Goal: Task Accomplishment & Management: Manage account settings

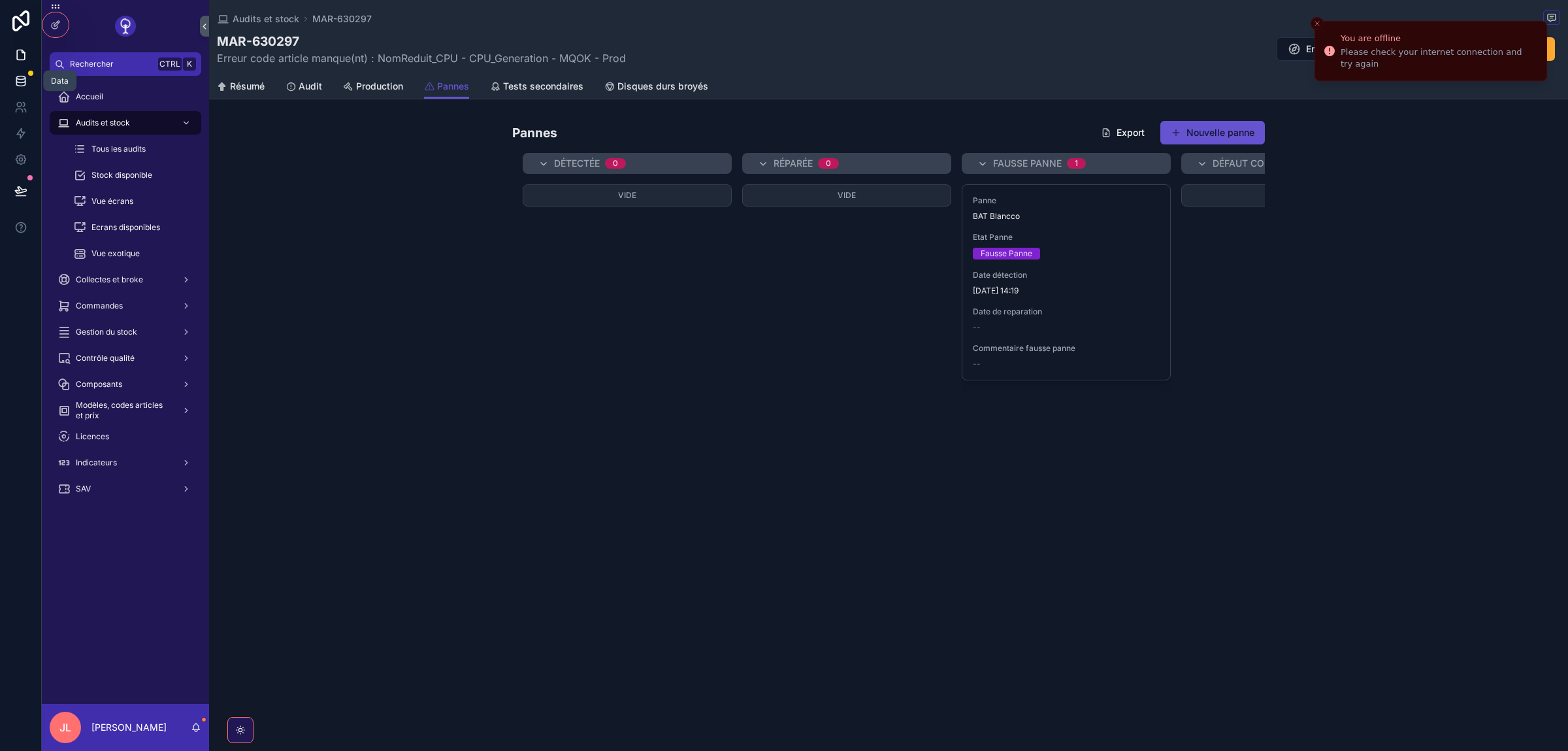
click at [17, 87] on icon at bounding box center [21, 81] width 13 height 13
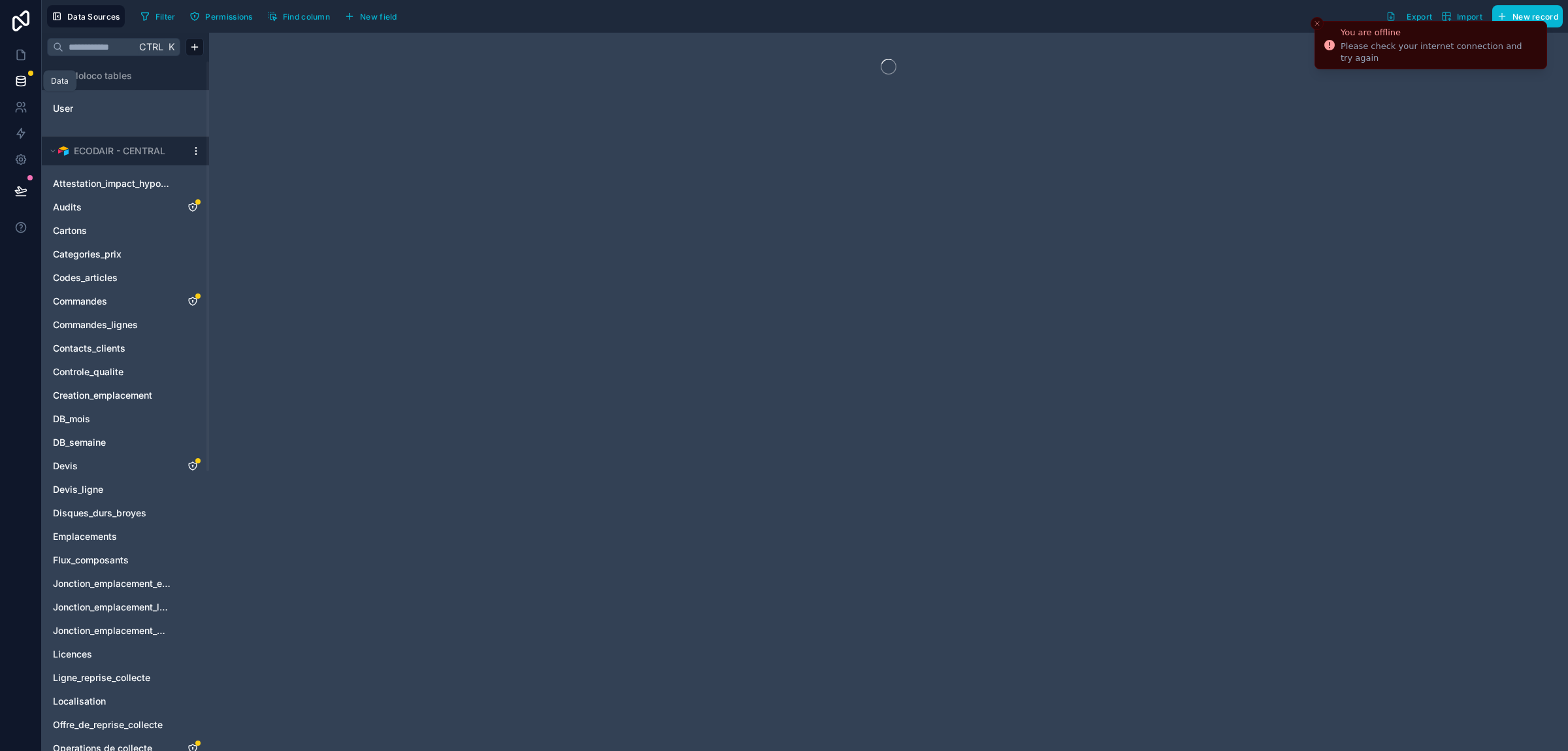
click at [1311, 27] on div "Filter Permissions Find column New field Export Import New record" at bounding box center [849, 16] width 1428 height 23
click at [1314, 26] on button "Close toast" at bounding box center [1316, 23] width 13 height 13
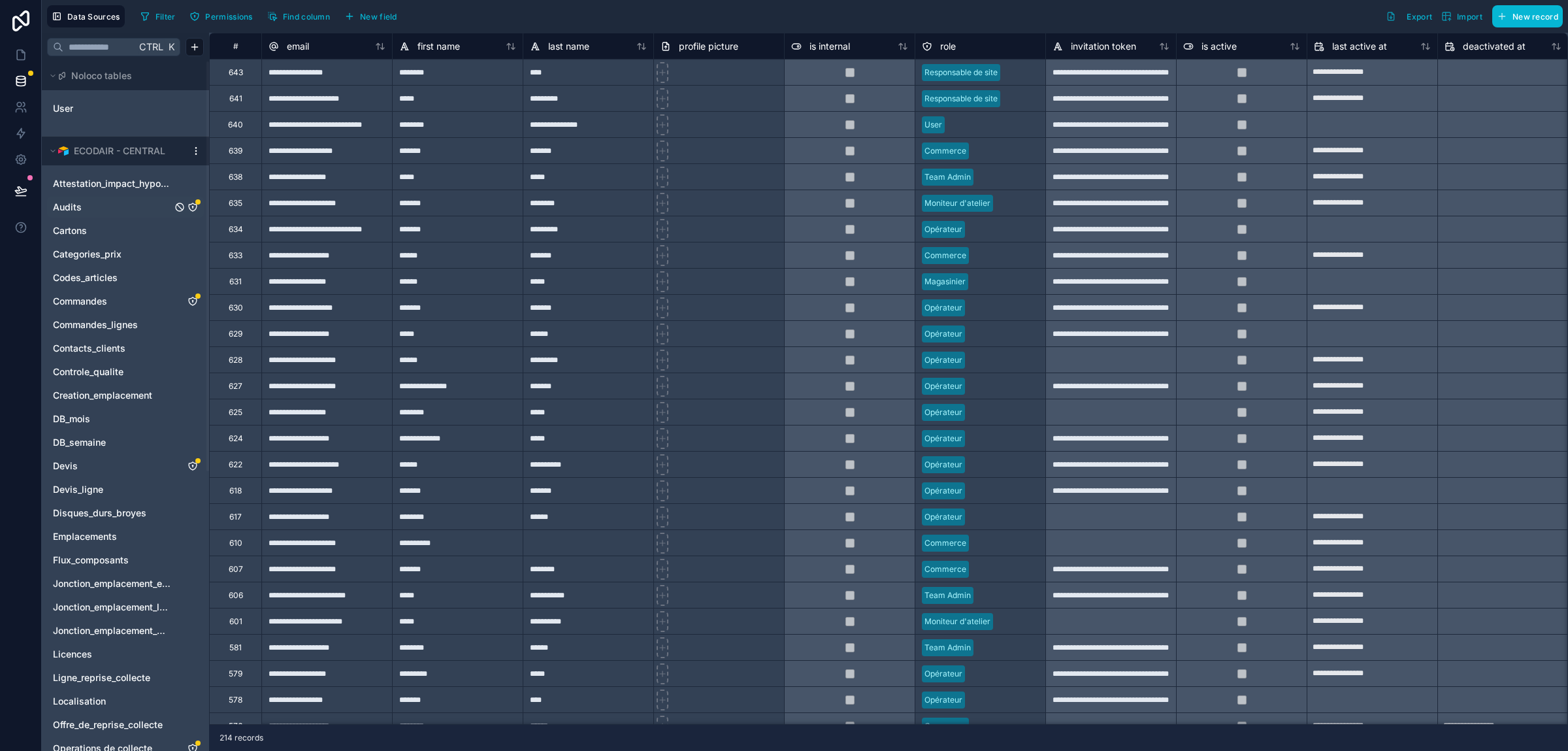
click at [190, 208] on icon "Audits" at bounding box center [193, 207] width 11 height 11
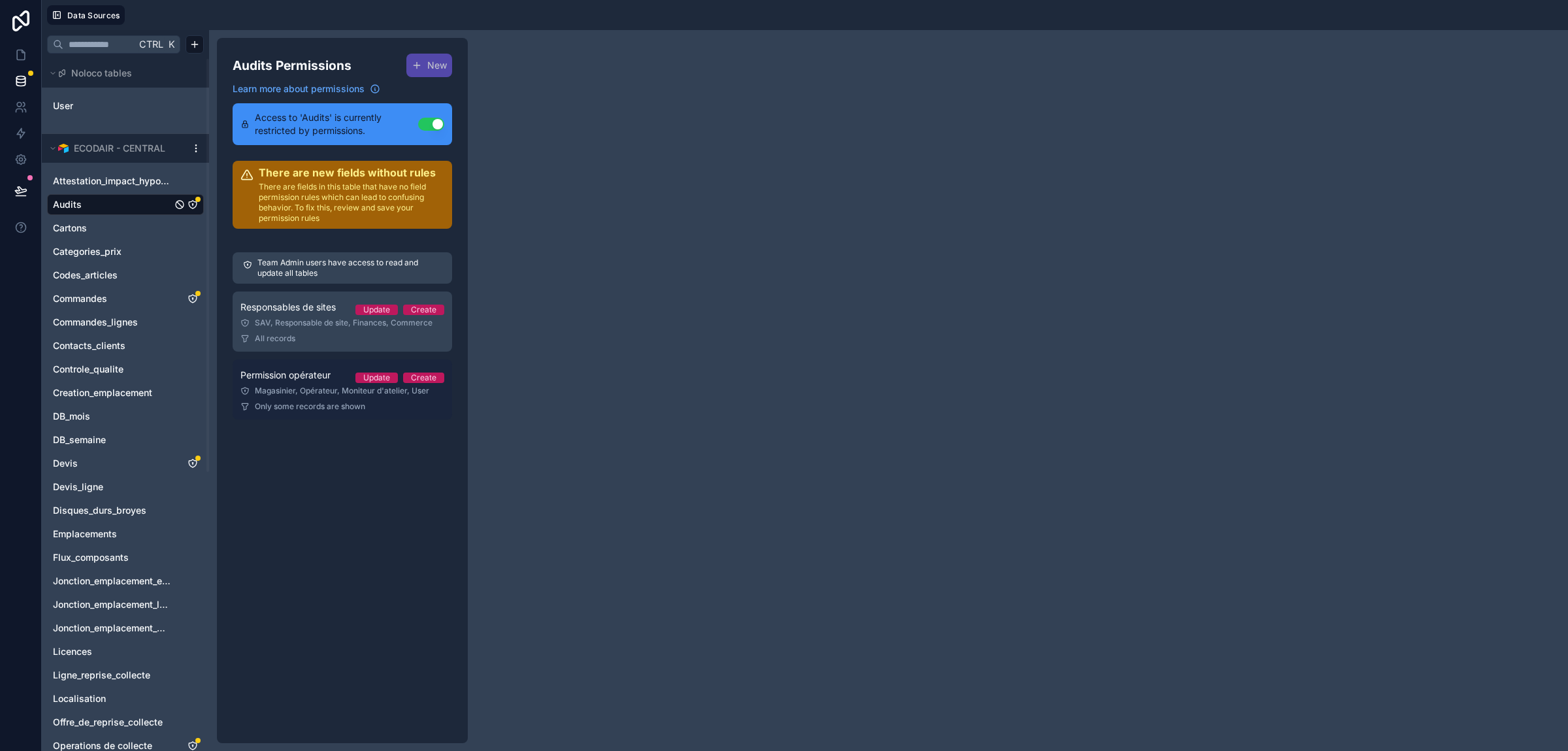
click at [313, 391] on div "Magasinier, Opérateur, Moniteur d'atelier, User" at bounding box center [343, 390] width 204 height 11
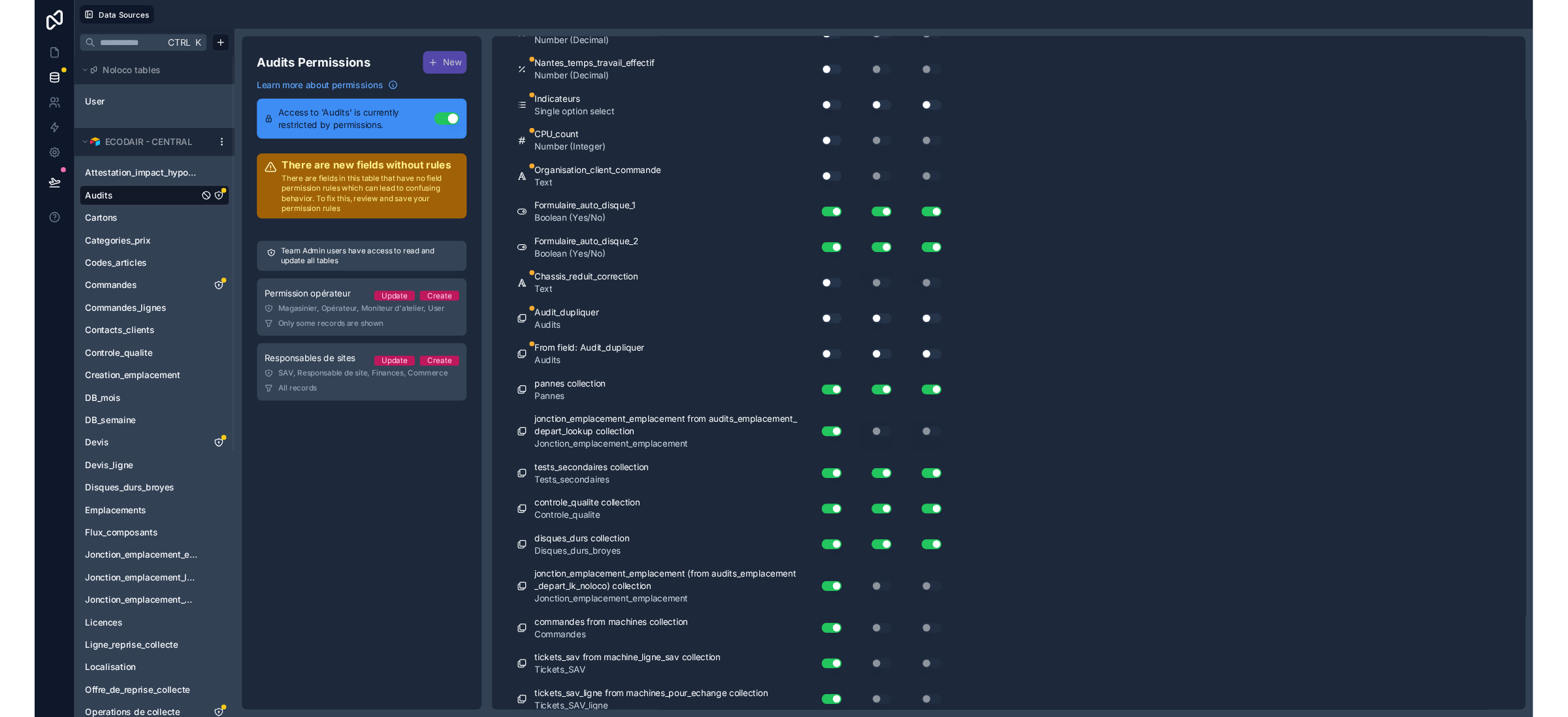
scroll to position [11179, 0]
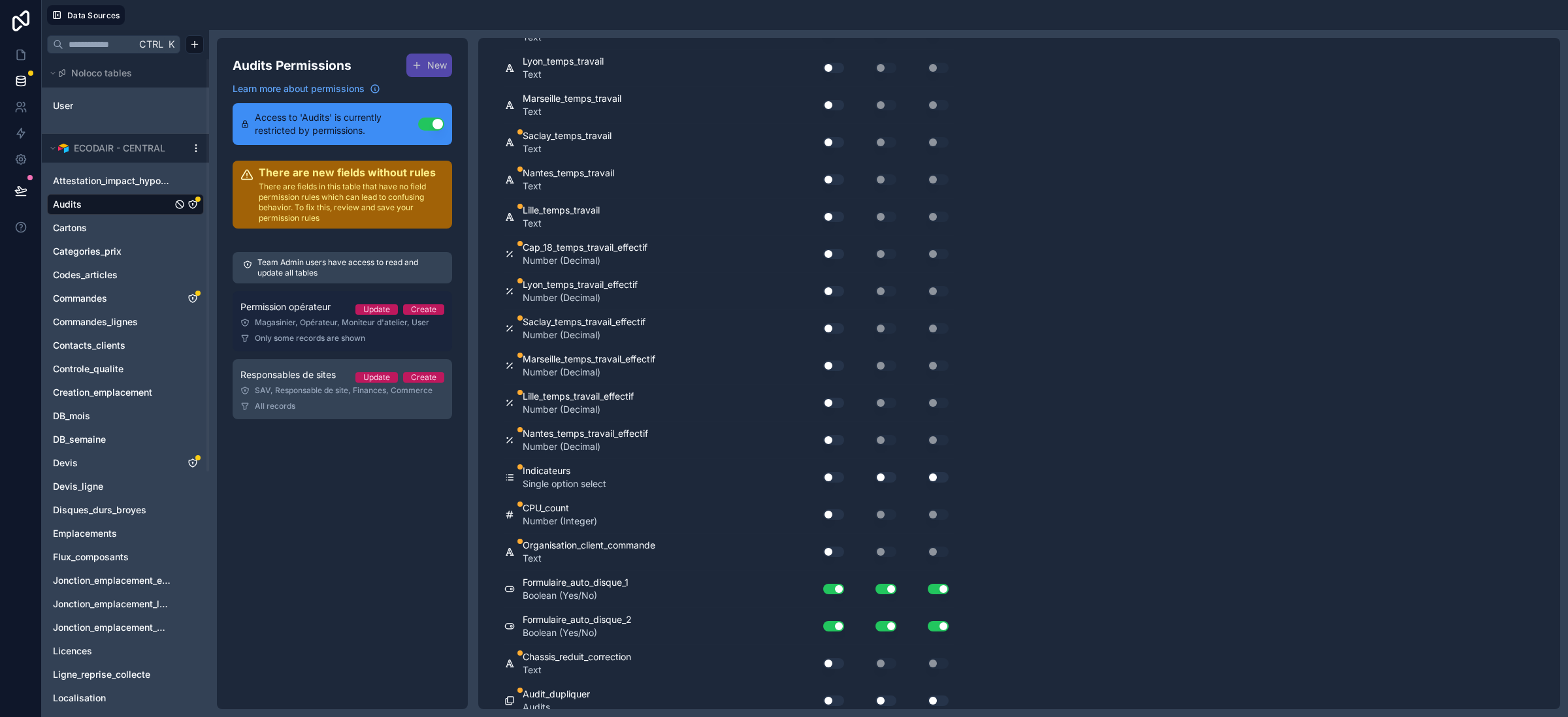
click at [275, 288] on div "Team Admin users have access to read and update all tables Permission opérateur…" at bounding box center [342, 336] width 219 height 183
click at [297, 317] on link "Permission opérateur Update Create Magasinier, Opérateur, Moniteur d'atelier, U…" at bounding box center [342, 321] width 219 height 60
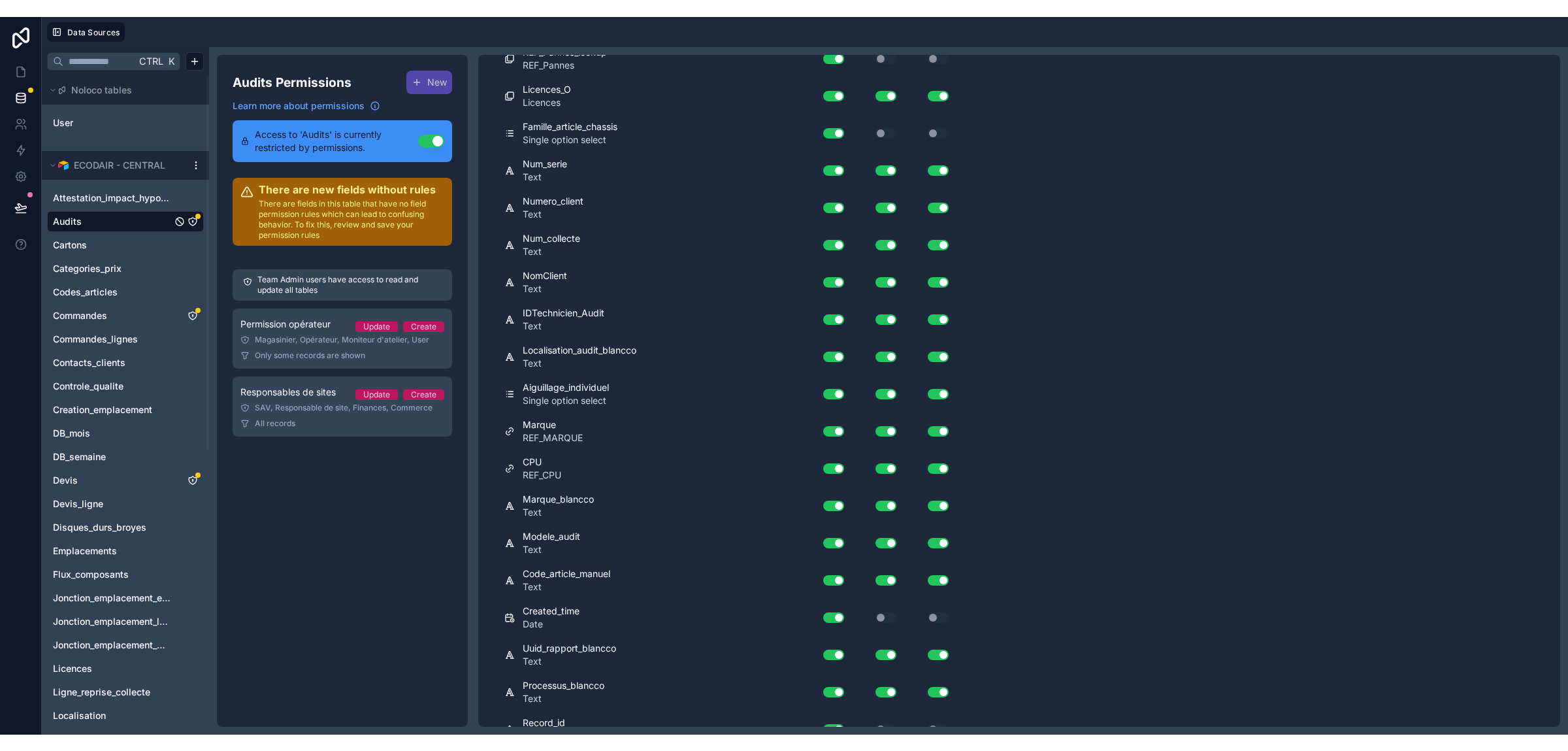
scroll to position [11559, 0]
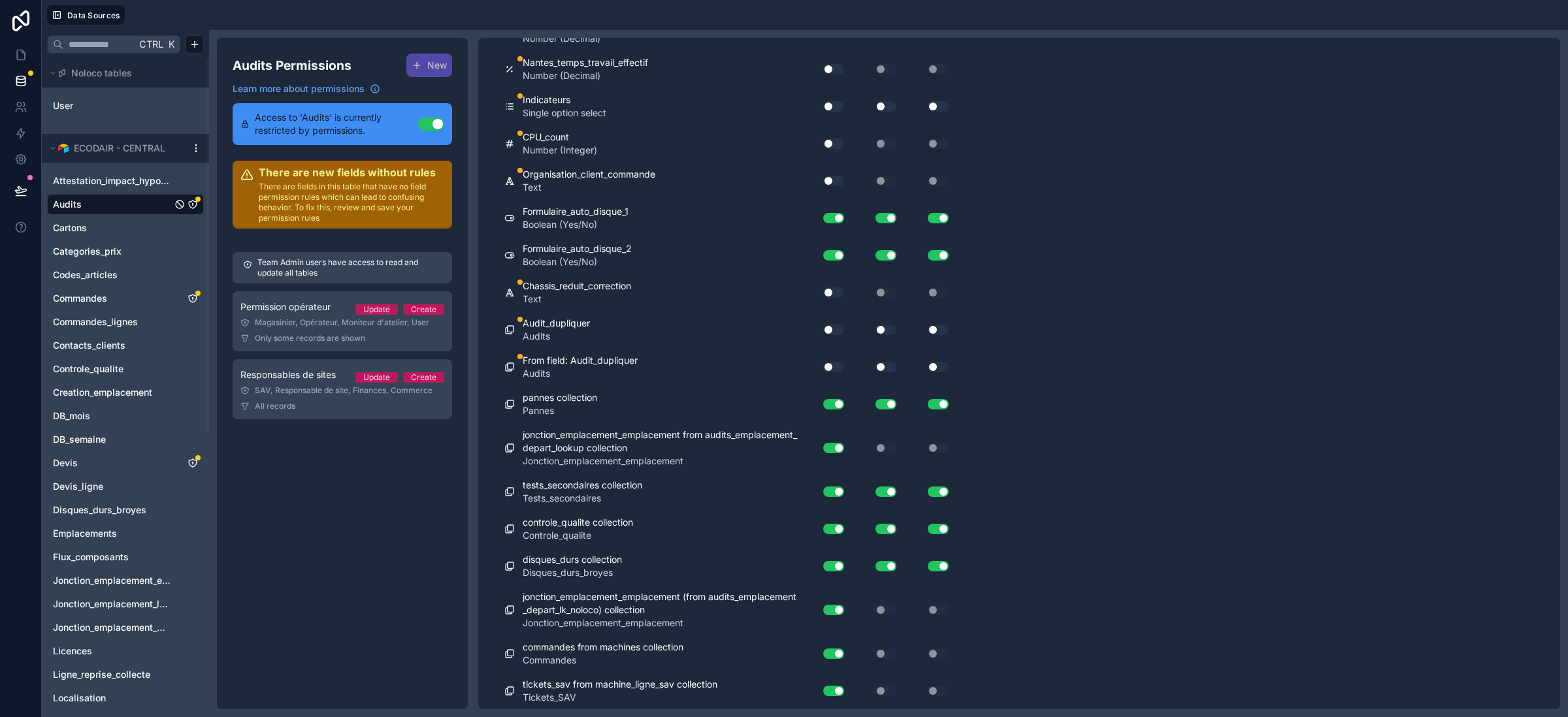
click at [823, 335] on div "Use setting" at bounding box center [825, 330] width 36 height 11
click at [830, 335] on button "Use setting" at bounding box center [833, 330] width 21 height 11
click at [881, 335] on button "Use setting" at bounding box center [885, 330] width 21 height 11
click at [933, 335] on button "Use setting" at bounding box center [937, 330] width 21 height 11
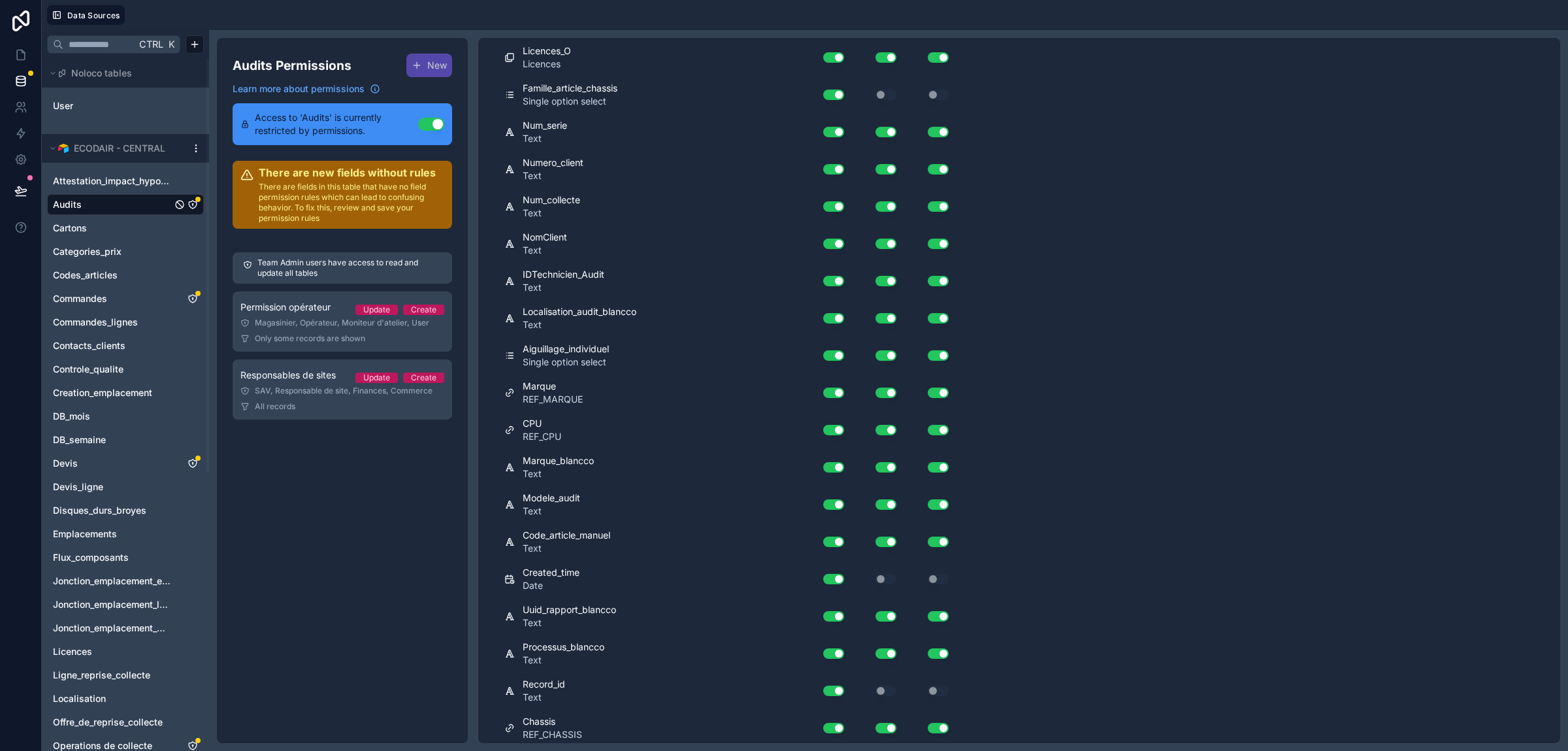
scroll to position [0, 0]
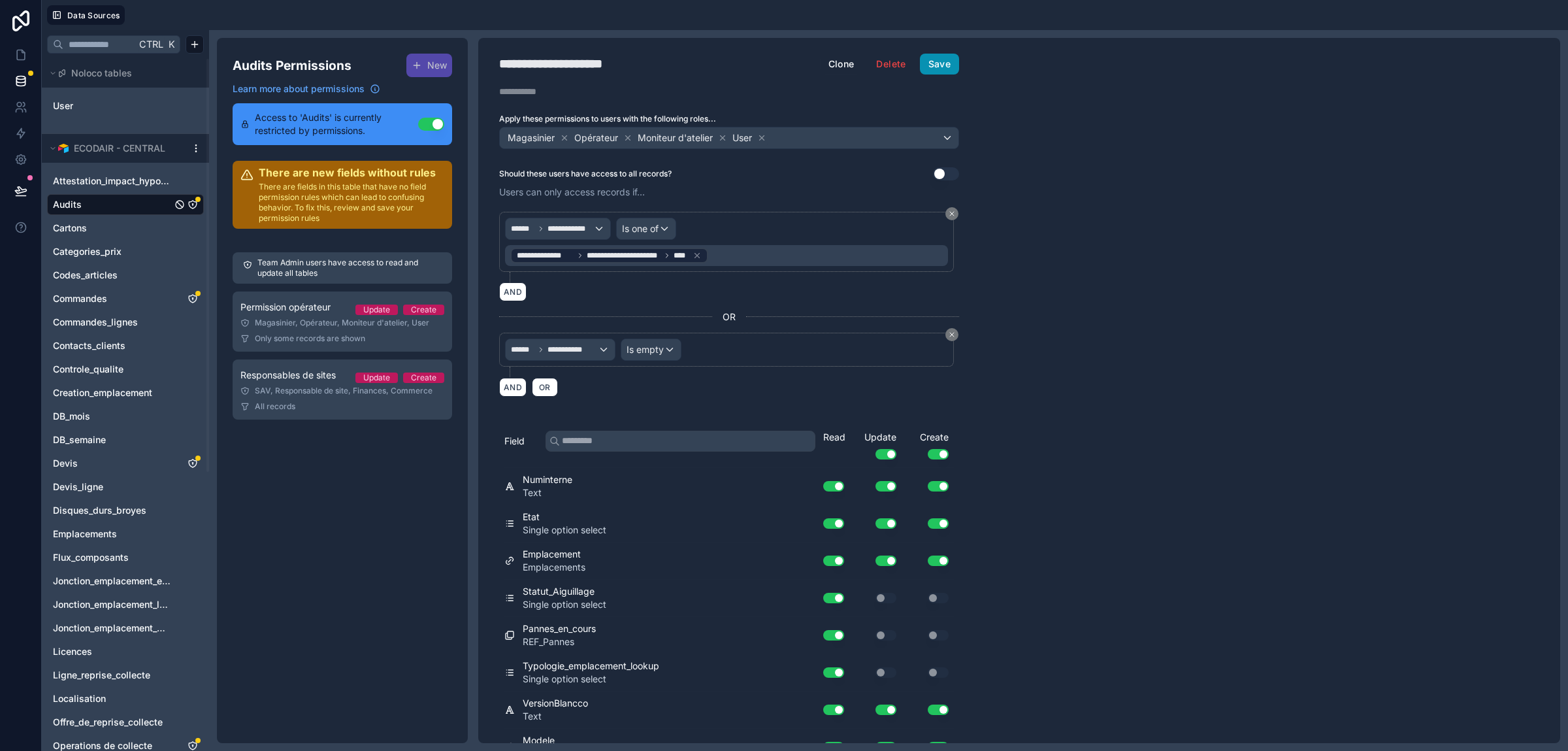
click at [927, 69] on button "Save" at bounding box center [939, 64] width 39 height 21
click at [306, 397] on link "Responsables de sites Update Create SAV, Responsable de site, Finances, Commerc…" at bounding box center [342, 389] width 219 height 60
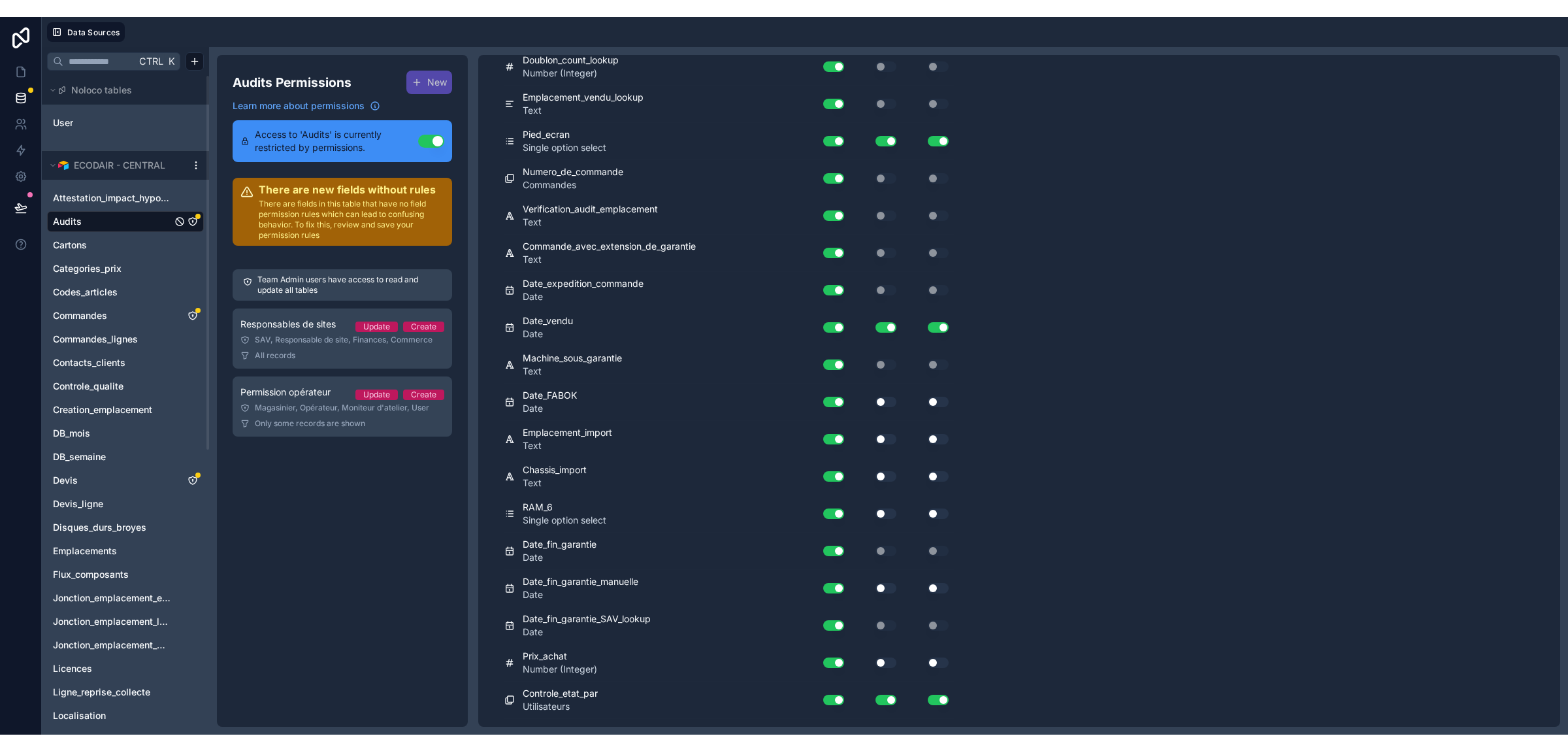
scroll to position [11352, 0]
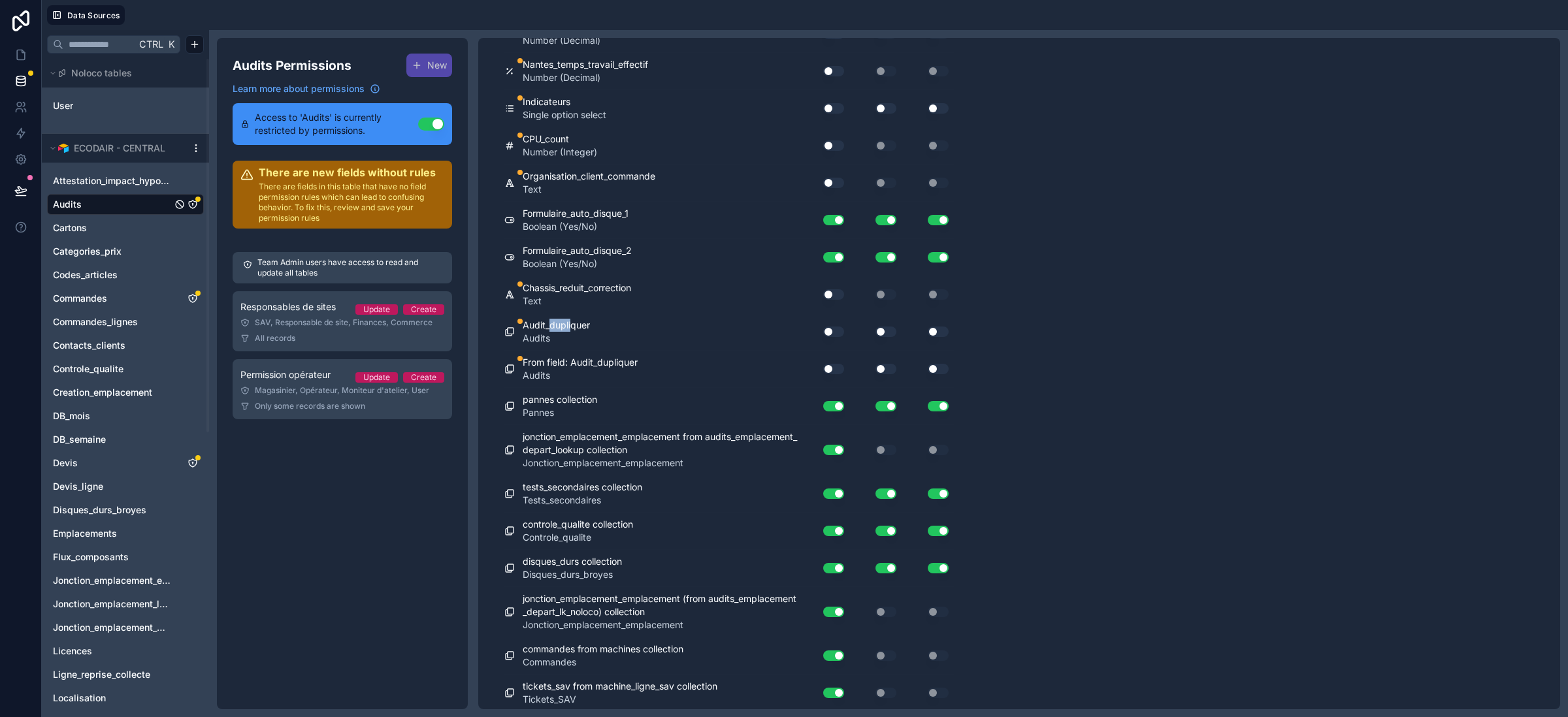
click at [836, 337] on button "Use setting" at bounding box center [833, 332] width 21 height 11
click at [882, 337] on button "Use setting" at bounding box center [885, 332] width 21 height 11
click at [928, 337] on div "Use setting" at bounding box center [927, 332] width 52 height 11
click at [931, 337] on button "Use setting" at bounding box center [937, 332] width 21 height 11
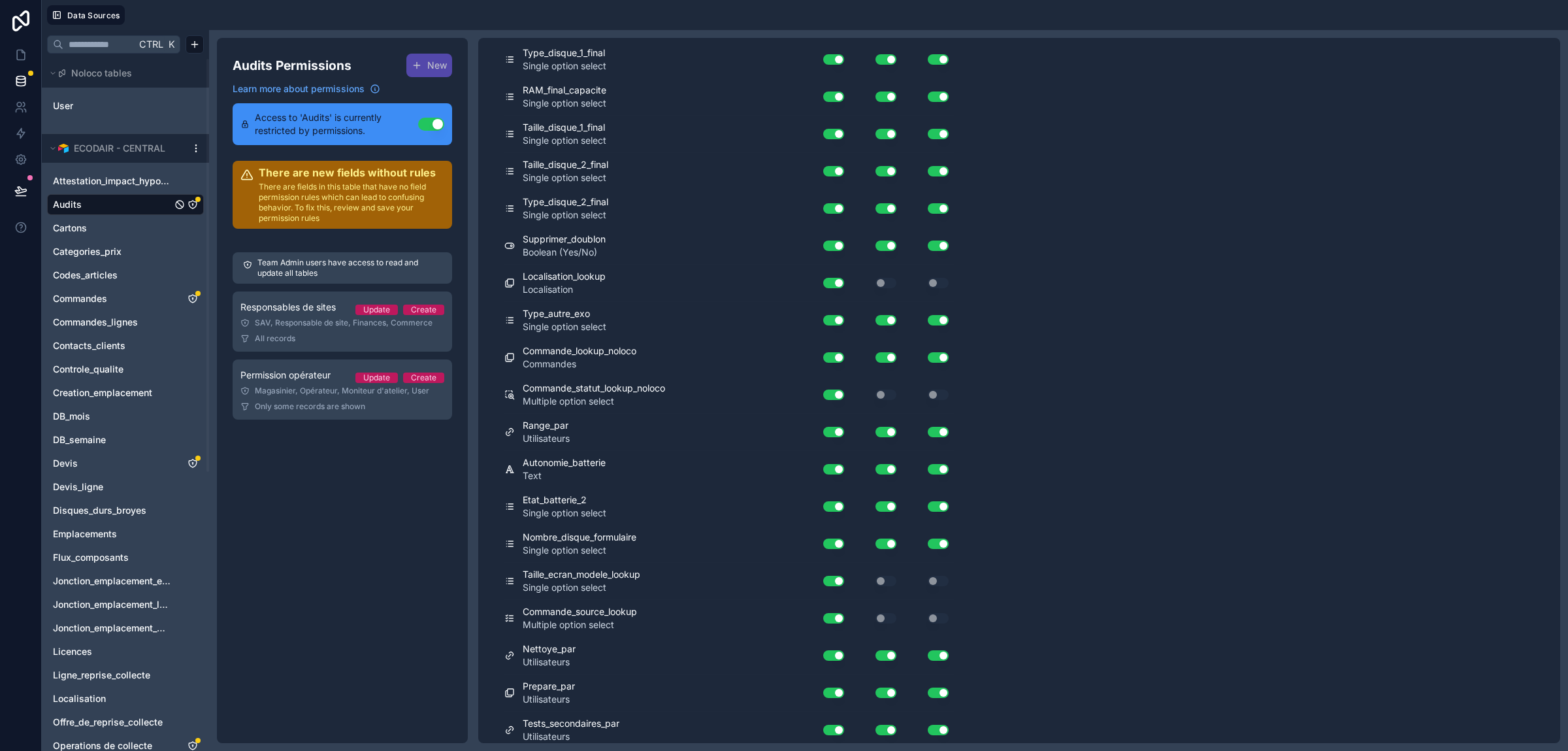
scroll to position [0, 0]
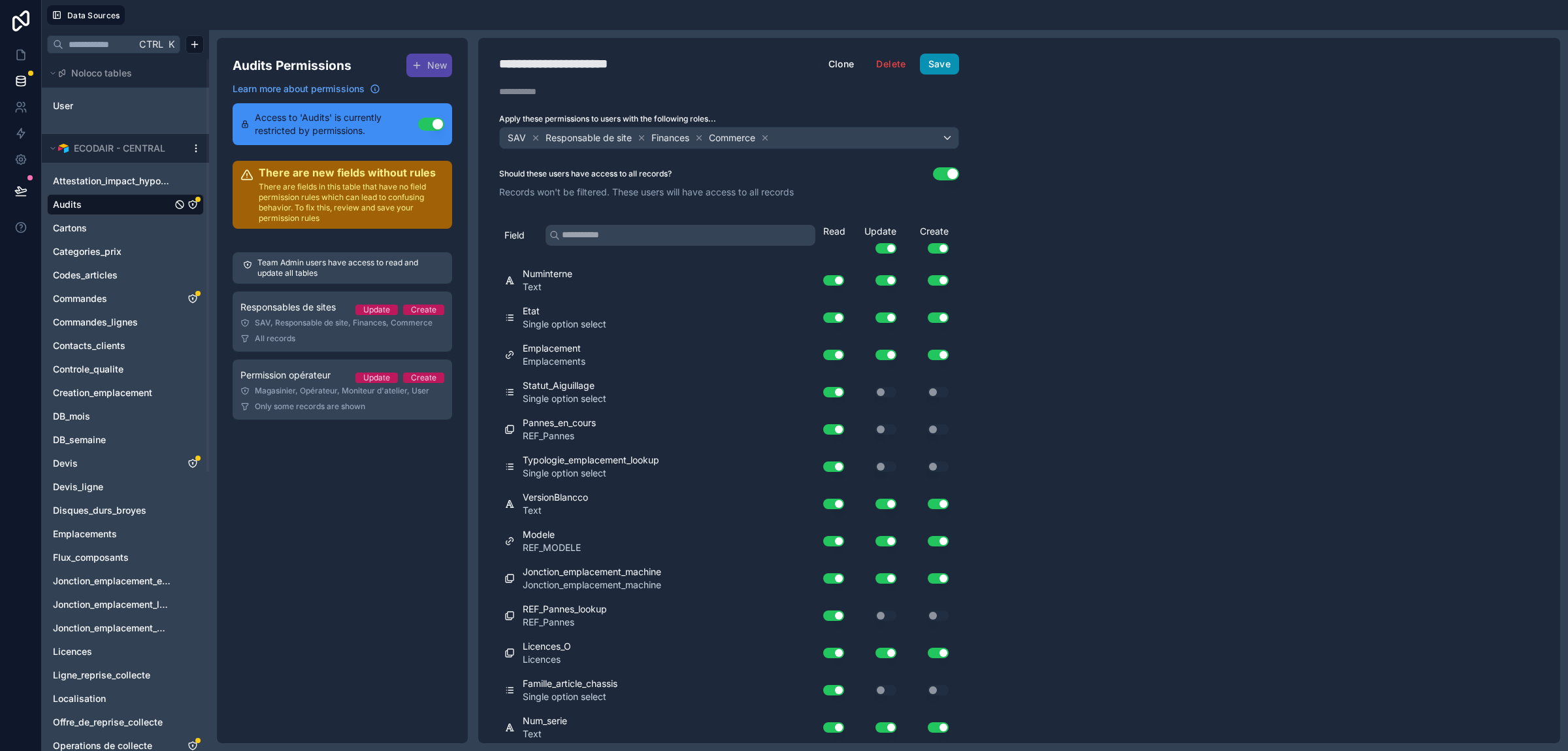
click at [941, 69] on button "Save" at bounding box center [939, 64] width 39 height 21
click at [7, 51] on link at bounding box center [21, 55] width 41 height 27
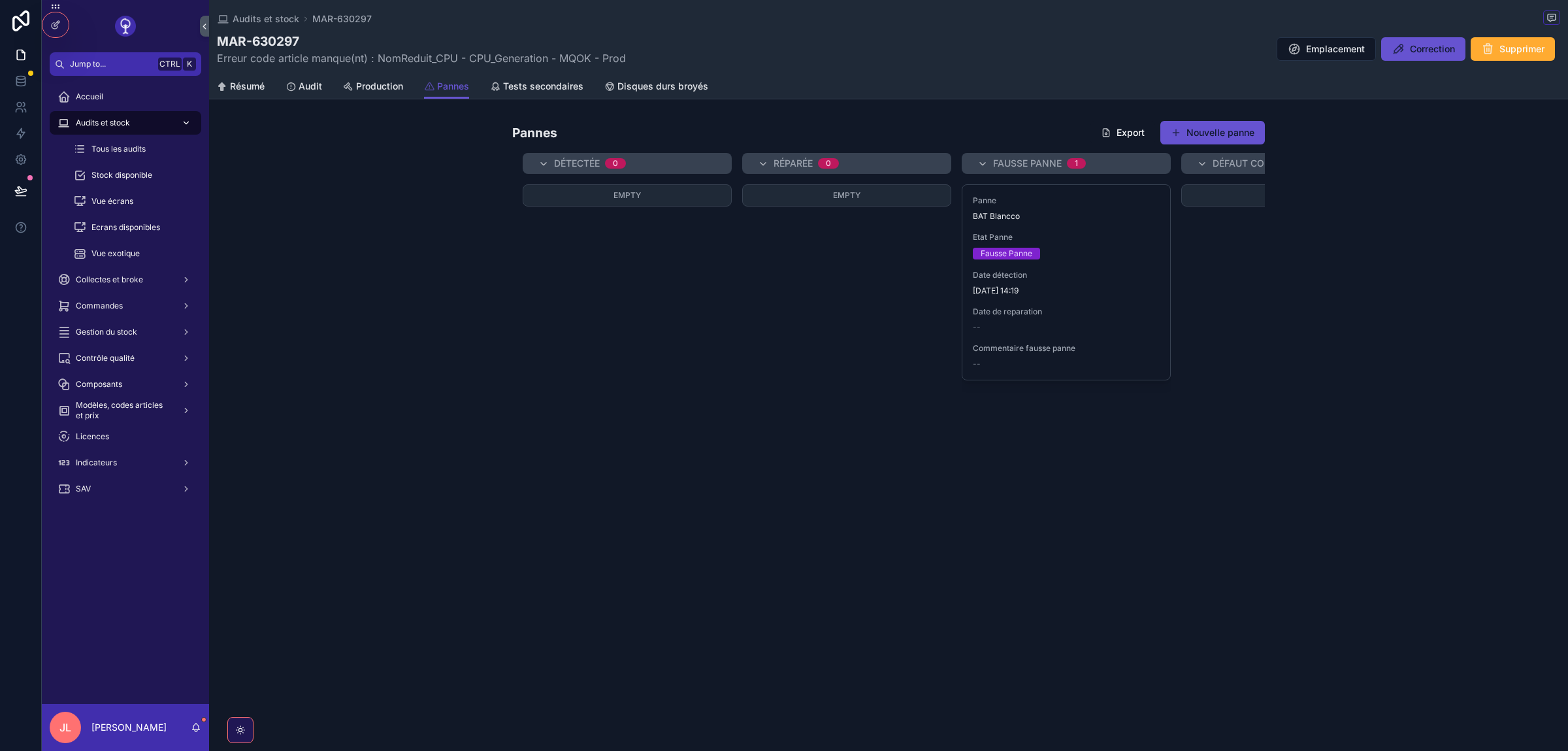
click at [113, 124] on span "Audits et stock" at bounding box center [102, 123] width 54 height 11
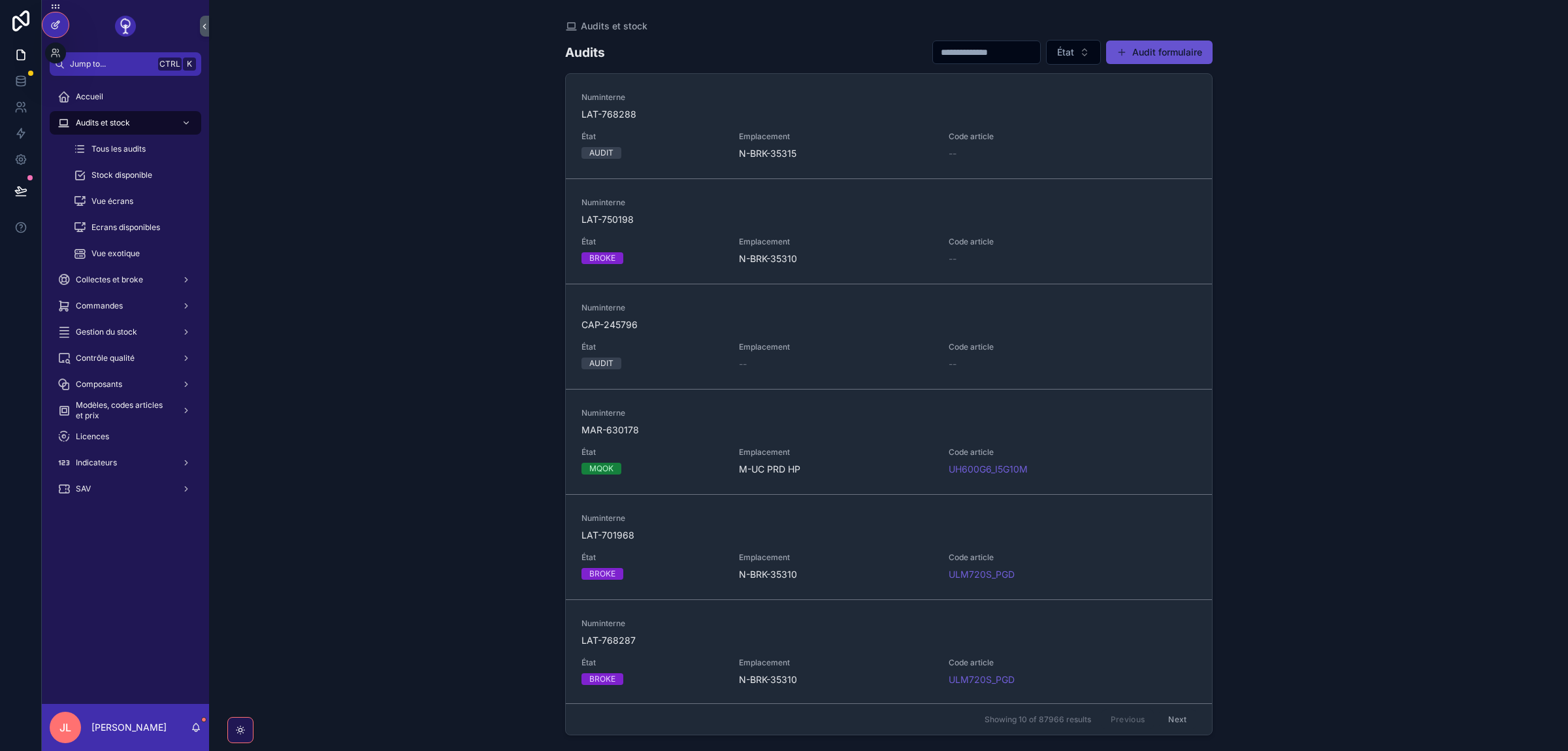
click at [56, 22] on icon at bounding box center [55, 25] width 11 height 11
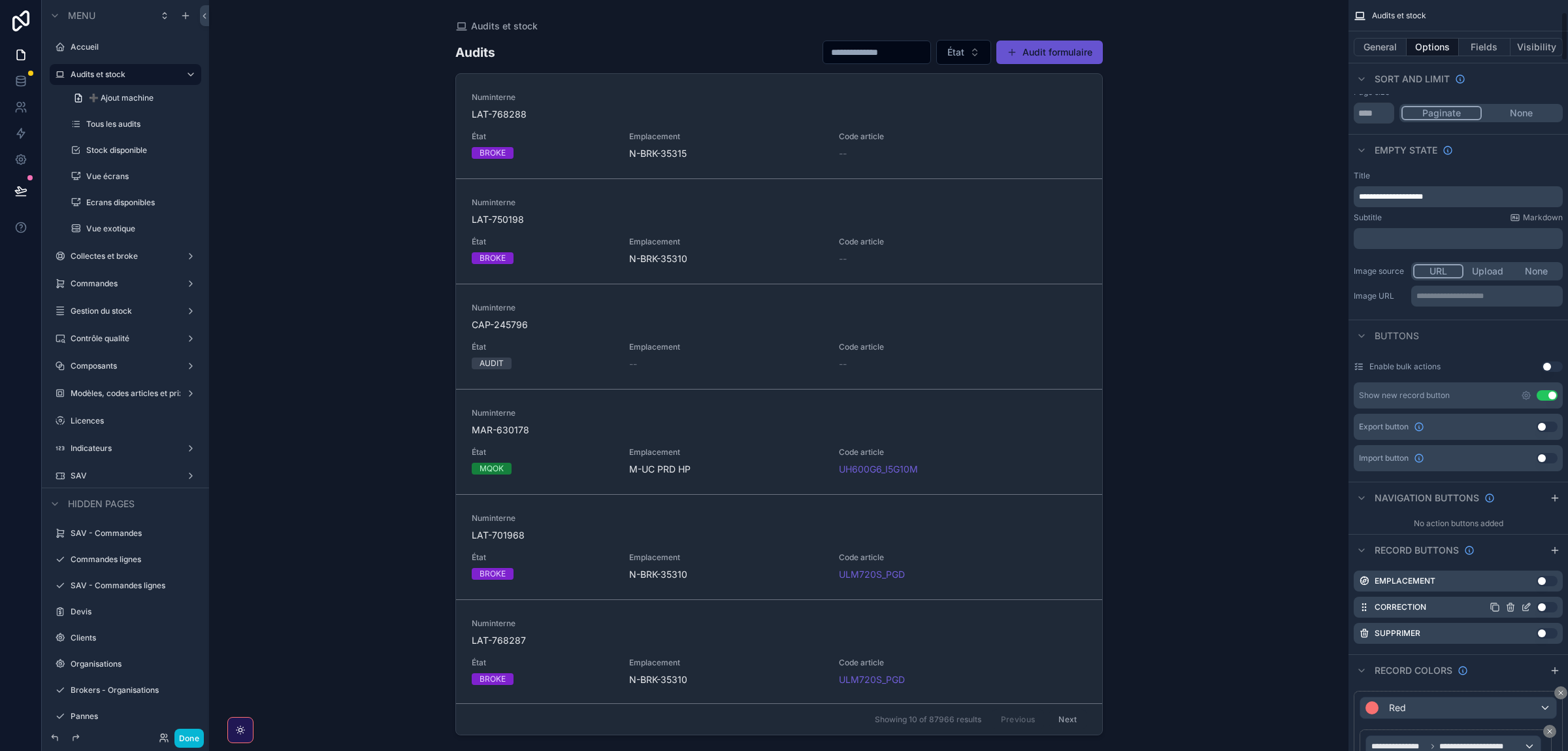
scroll to position [269, 0]
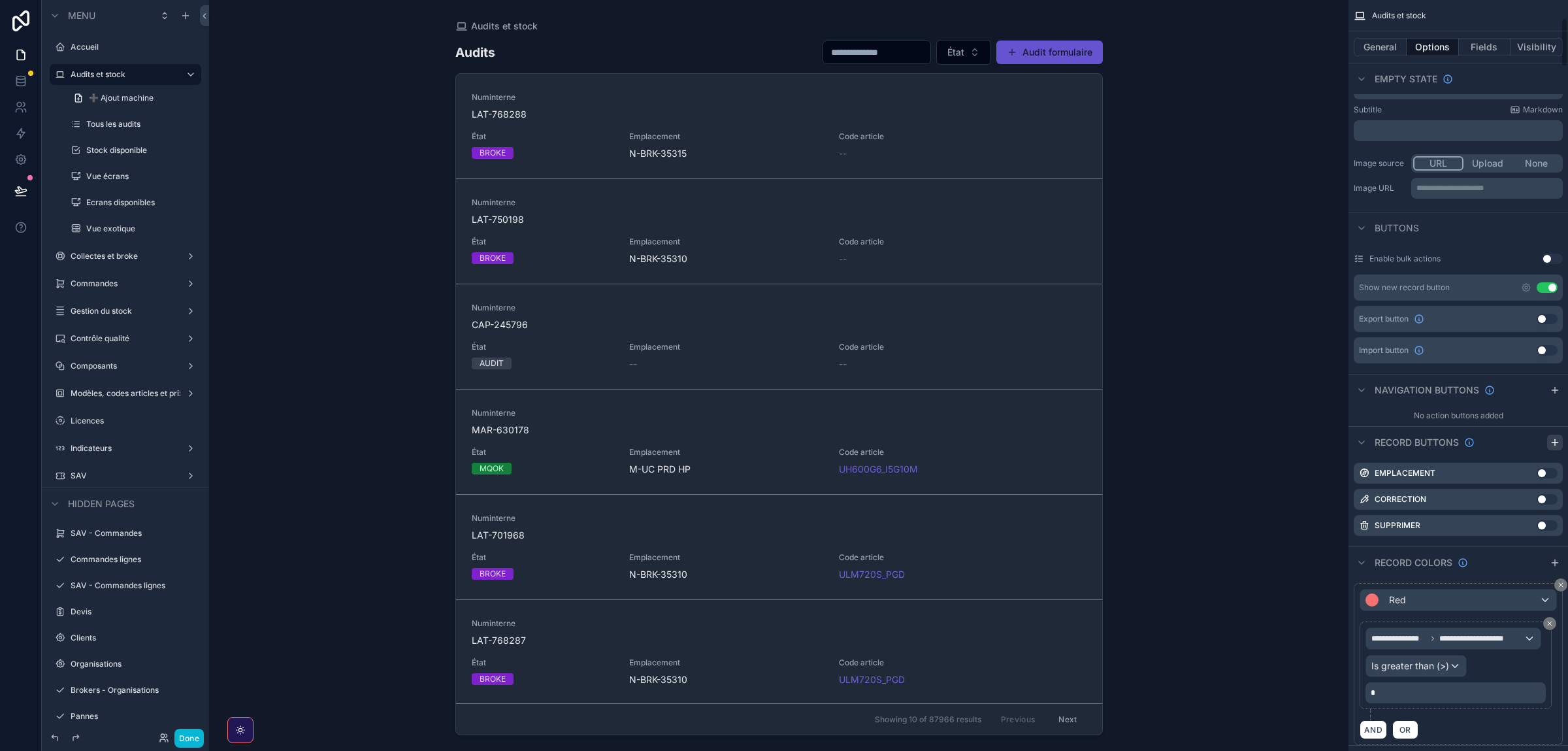
click at [1550, 440] on icon "scrollable content" at bounding box center [1555, 442] width 11 height 11
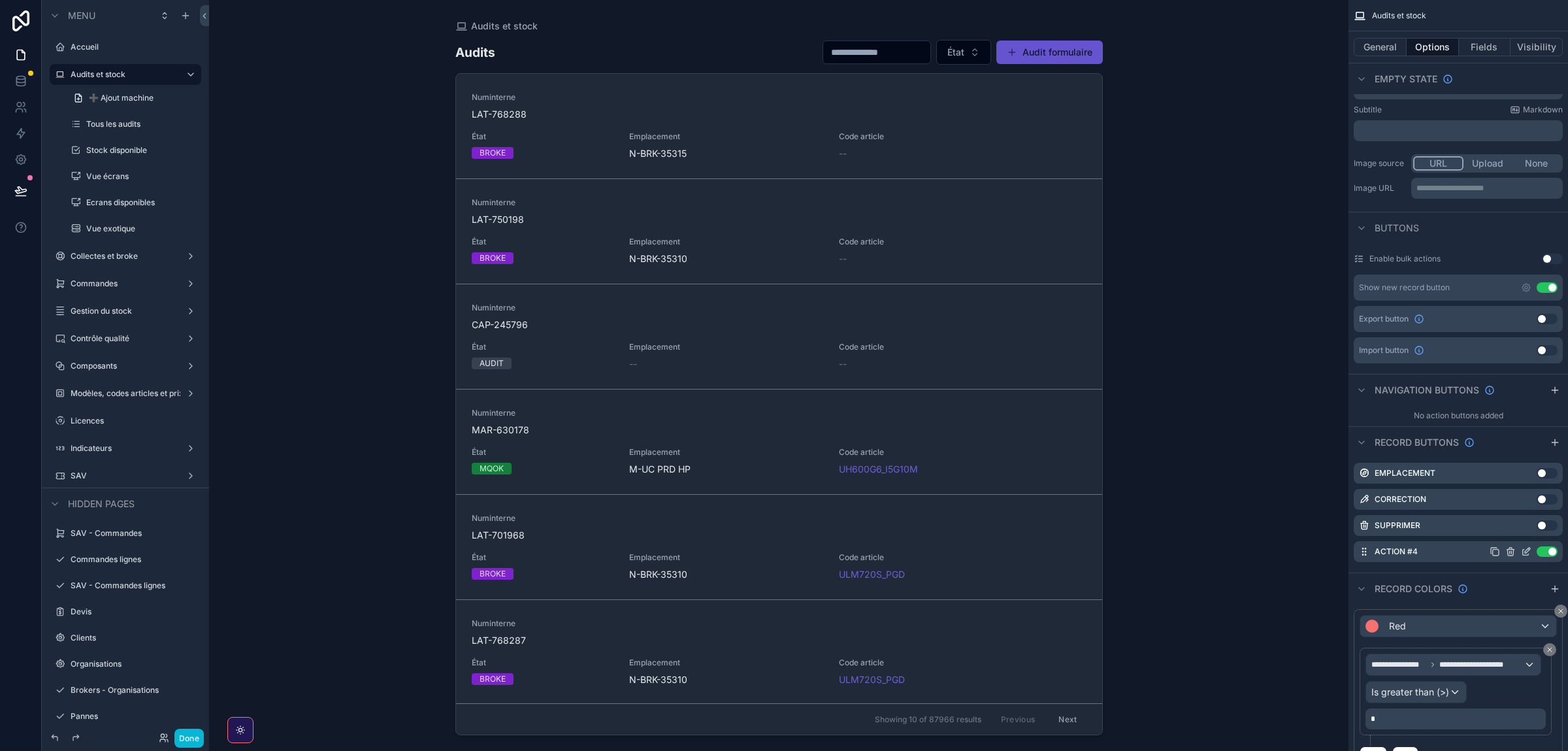
click at [1529, 551] on icon "scrollable content" at bounding box center [1527, 549] width 5 height 5
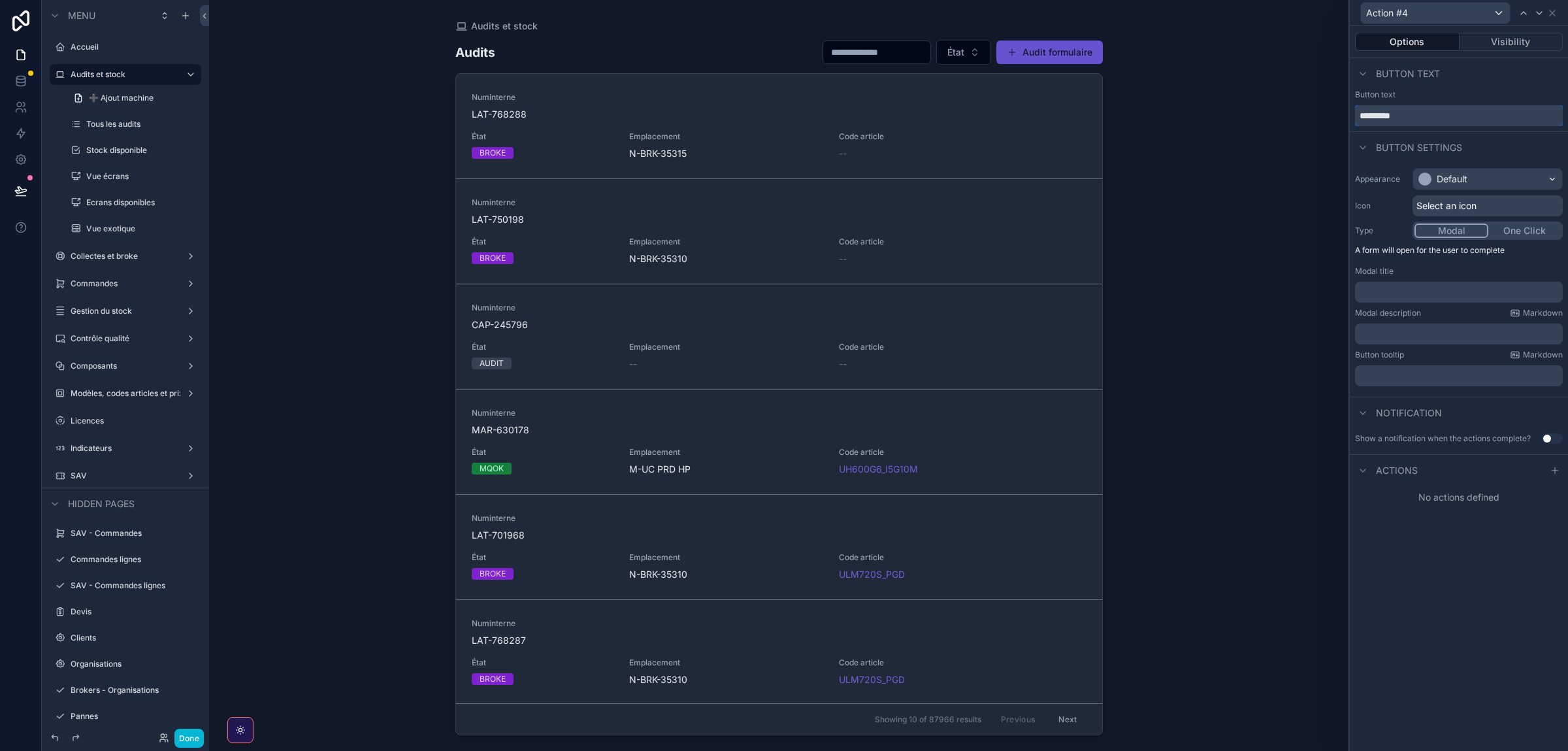
drag, startPoint x: 1414, startPoint y: 118, endPoint x: 1276, endPoint y: 118, distance: 138.0
click at [1355, 118] on input "*********" at bounding box center [1458, 115] width 207 height 21
type input "*********"
click at [1453, 177] on div "Default" at bounding box center [1452, 179] width 30 height 13
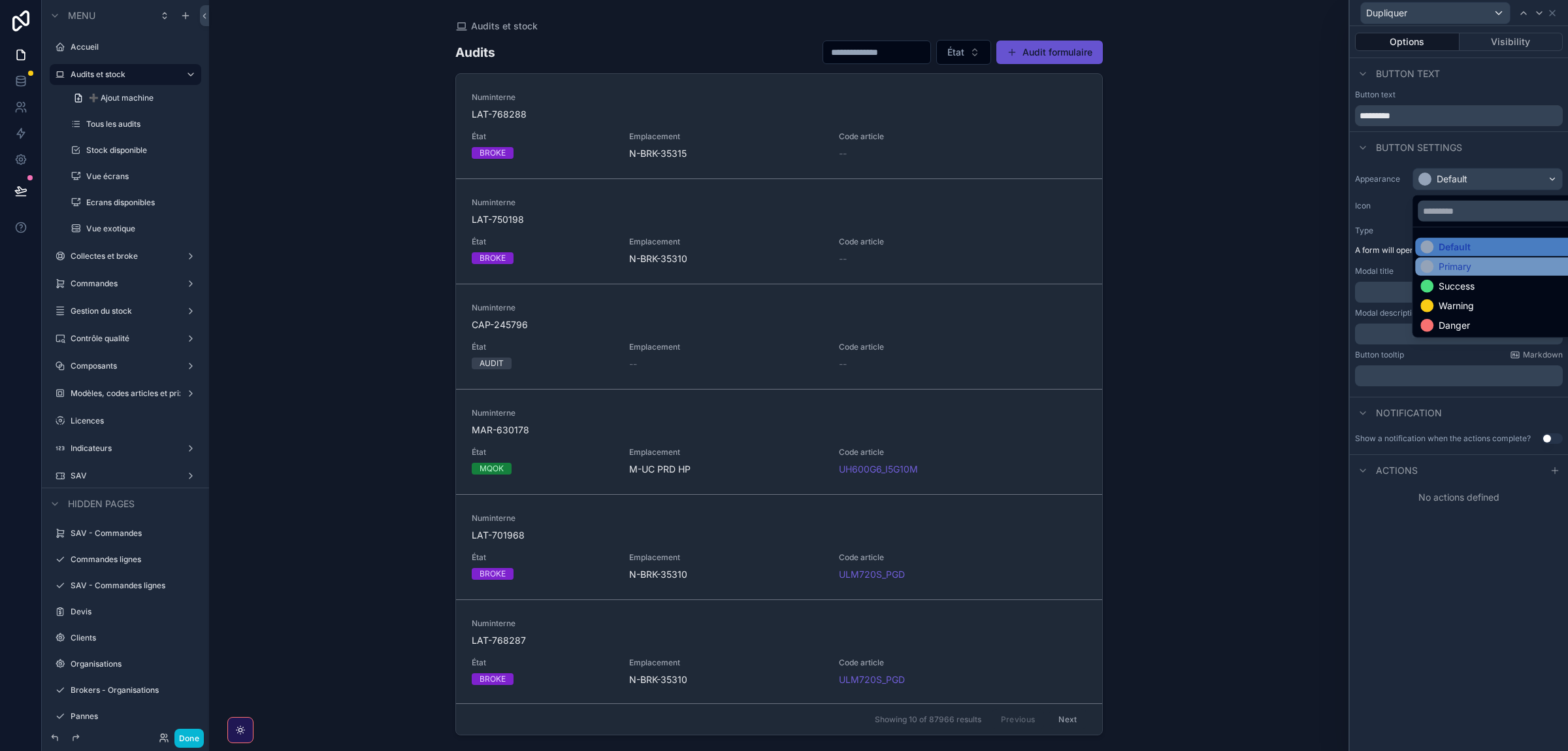
click at [1441, 266] on div "Primary" at bounding box center [1455, 266] width 32 height 13
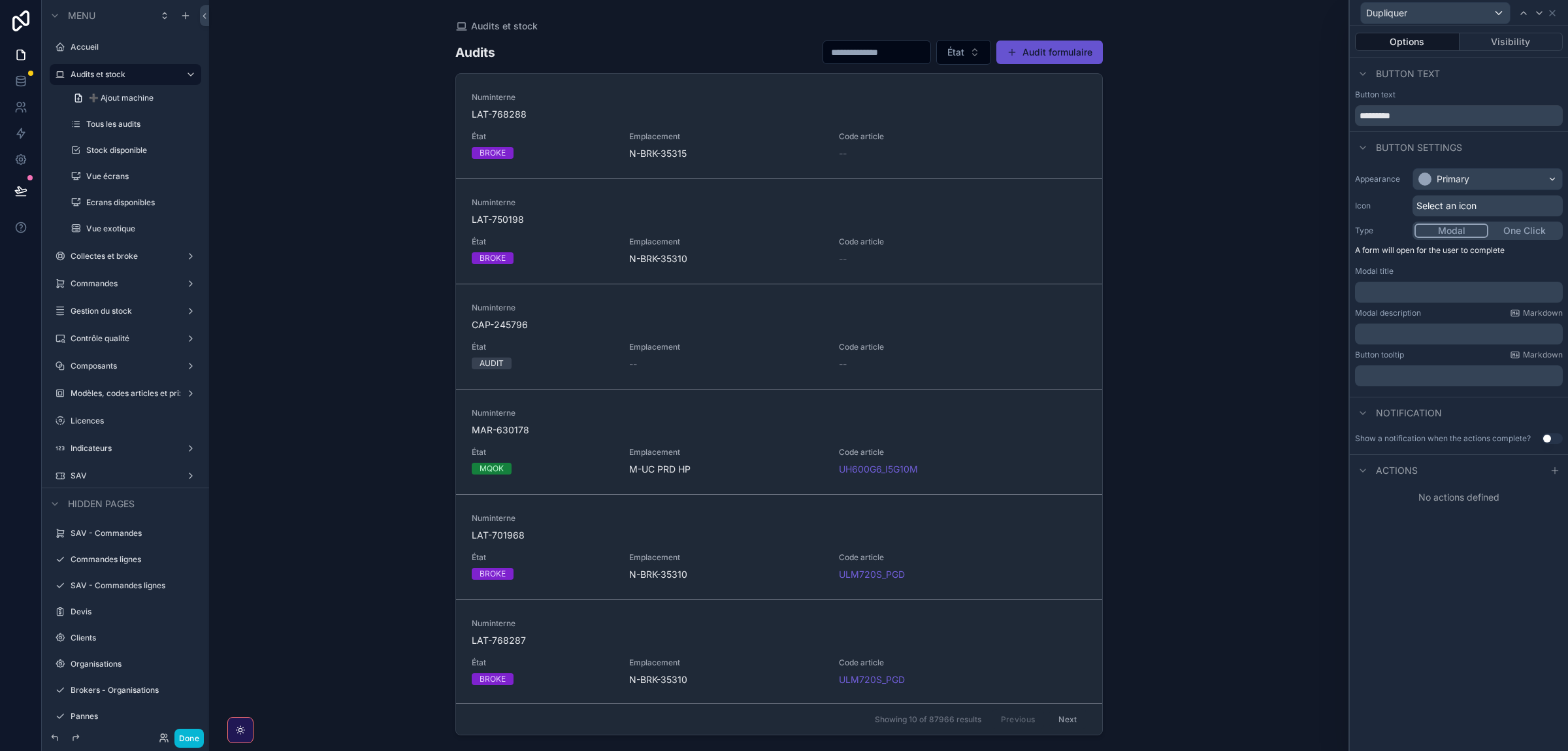
click at [1369, 229] on label "Type" at bounding box center [1380, 230] width 52 height 11
click at [1555, 472] on icon at bounding box center [1555, 471] width 11 height 11
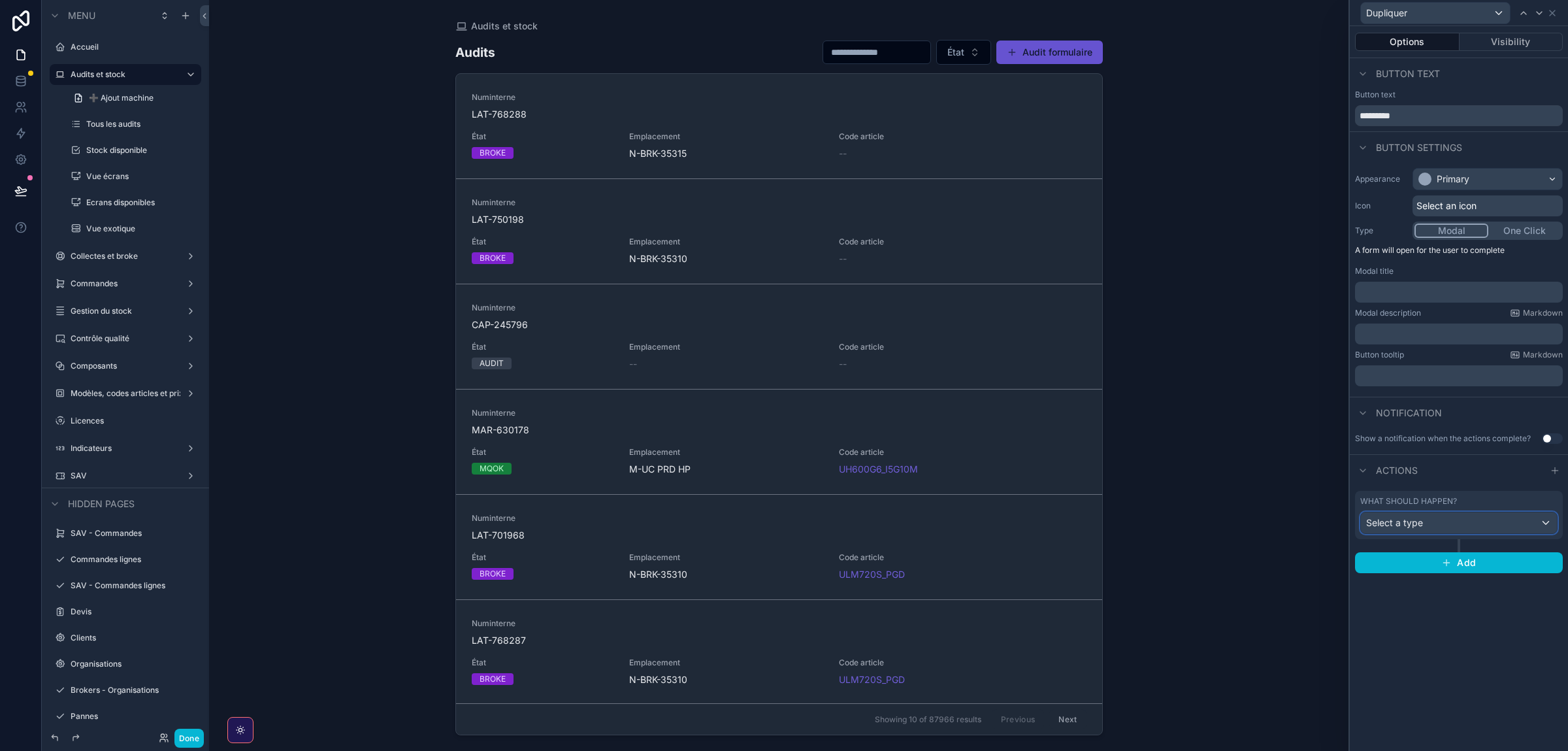
click at [1406, 526] on span "Select a type" at bounding box center [1395, 522] width 57 height 11
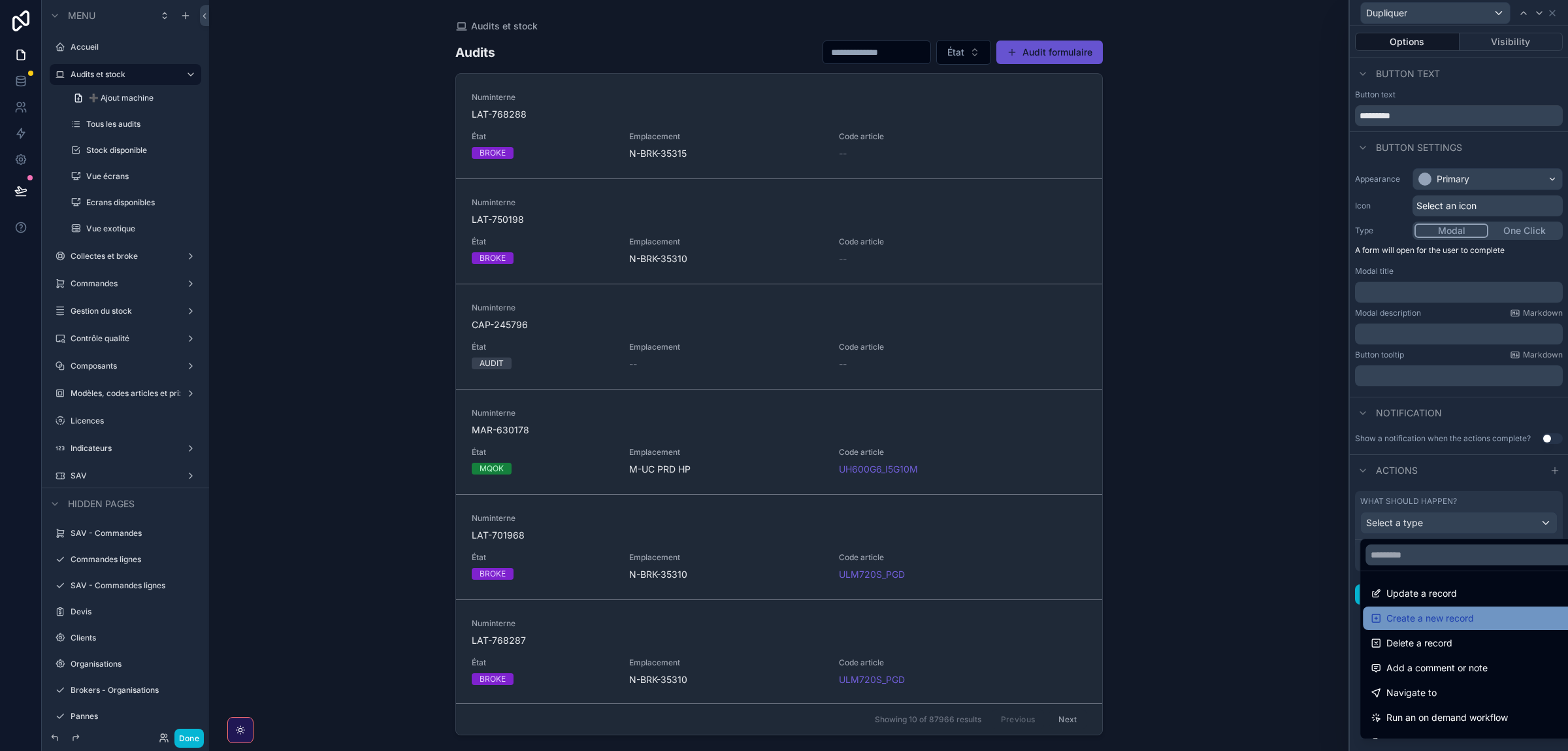
click at [1422, 615] on span "Create a new record" at bounding box center [1429, 618] width 87 height 16
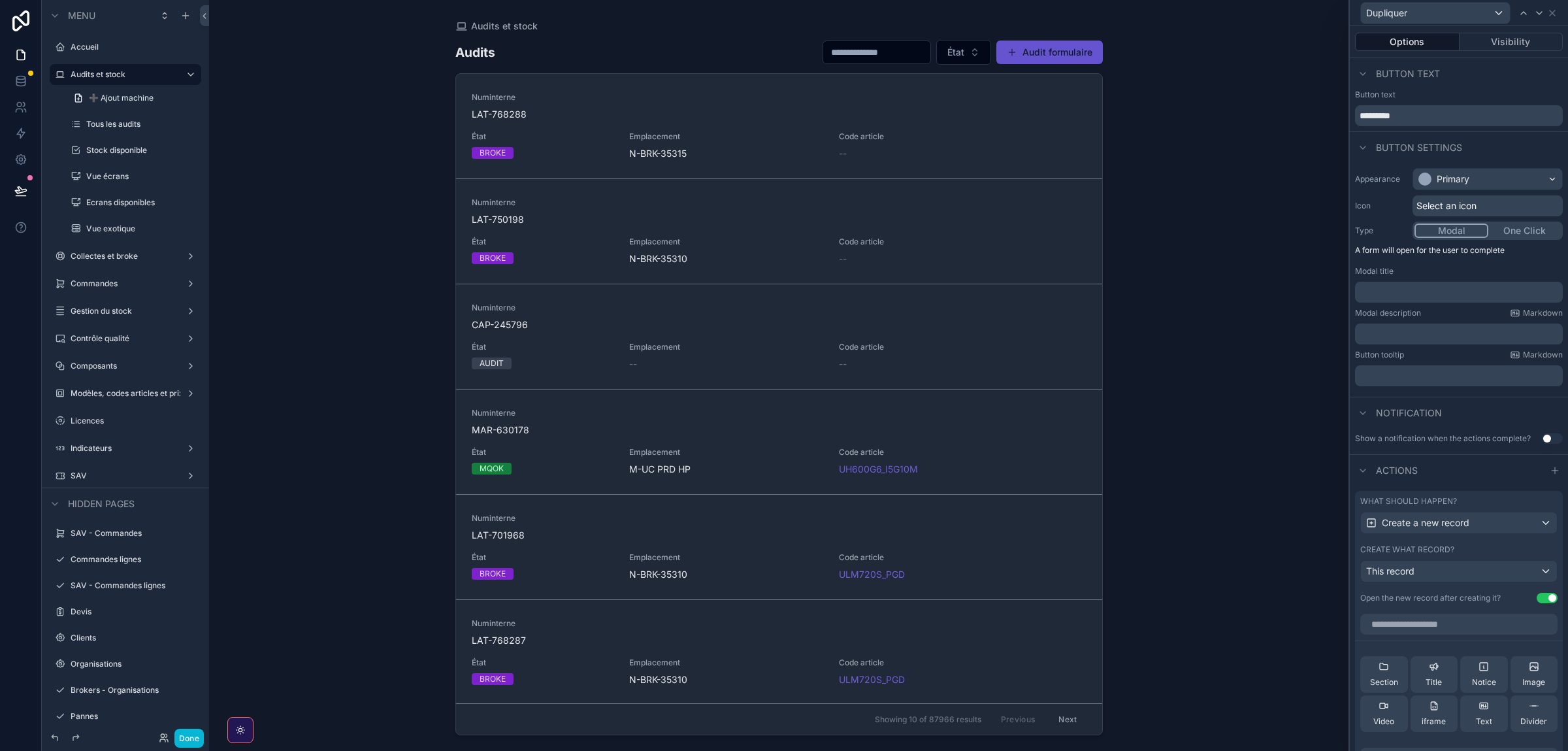
scroll to position [306, 0]
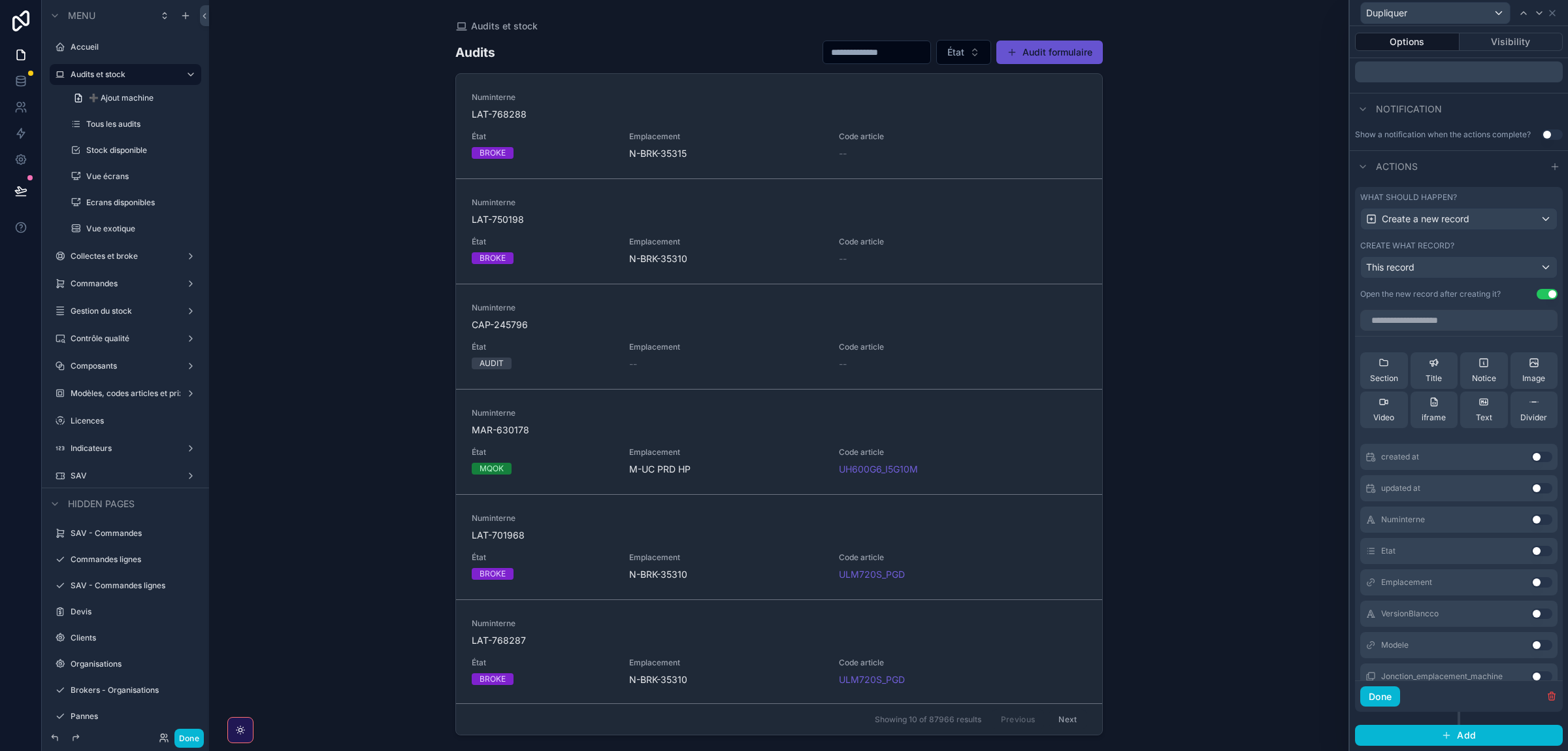
click at [1547, 297] on button "Use setting" at bounding box center [1546, 294] width 21 height 11
click at [1418, 263] on div "This record" at bounding box center [1459, 266] width 196 height 21
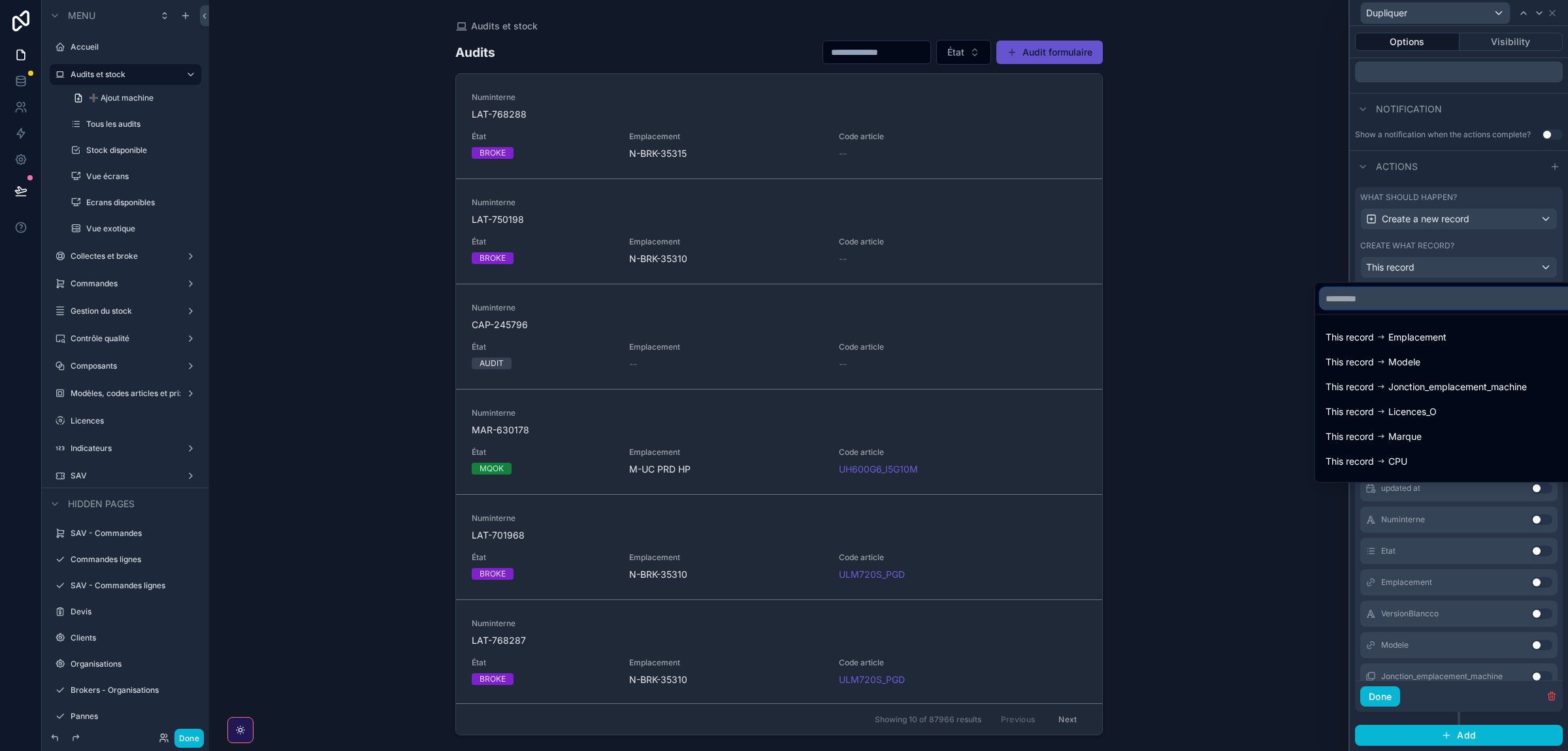
click at [1405, 304] on input "text" at bounding box center [1451, 298] width 262 height 21
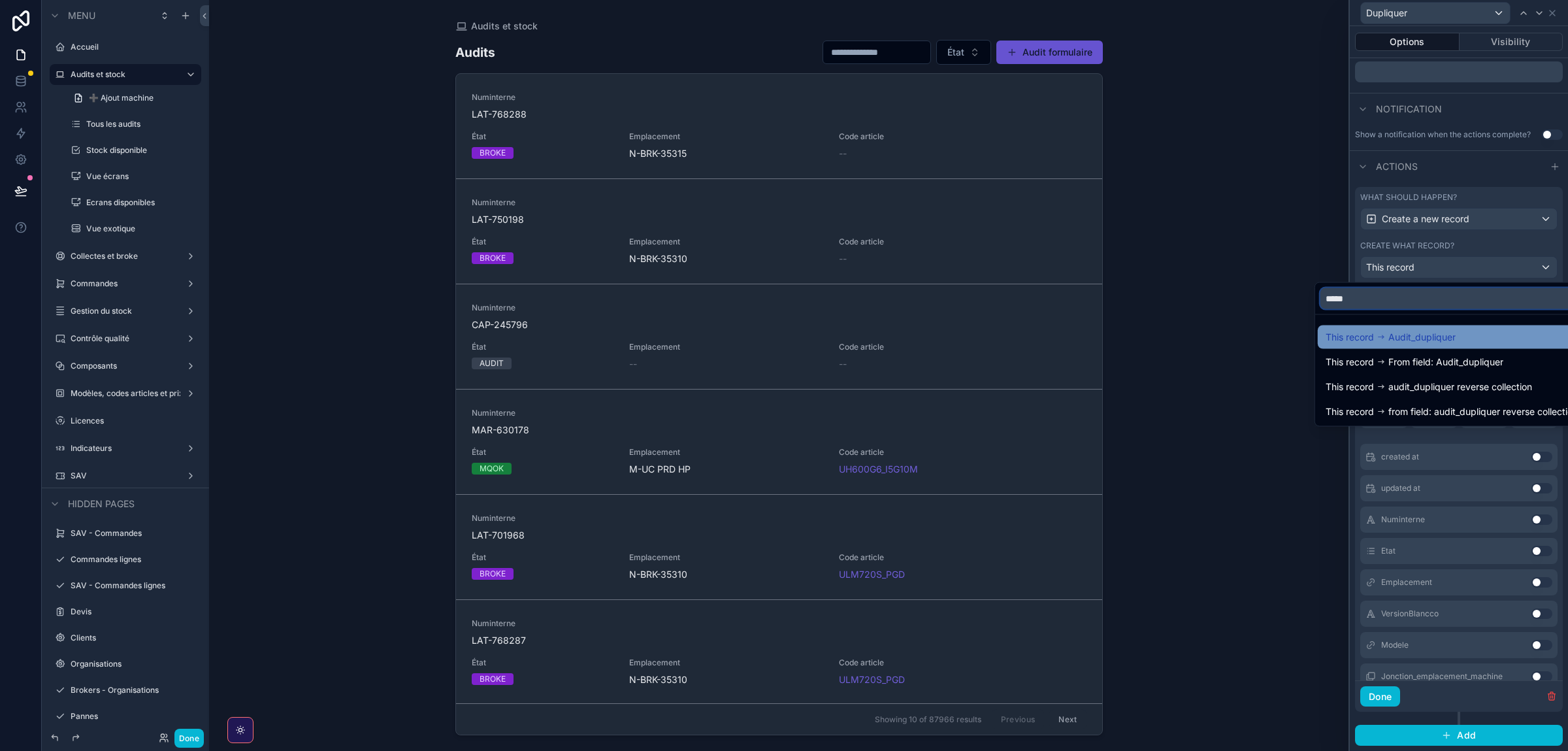
type input "*****"
click at [1451, 331] on span "Audit_dupliquer" at bounding box center [1422, 337] width 68 height 16
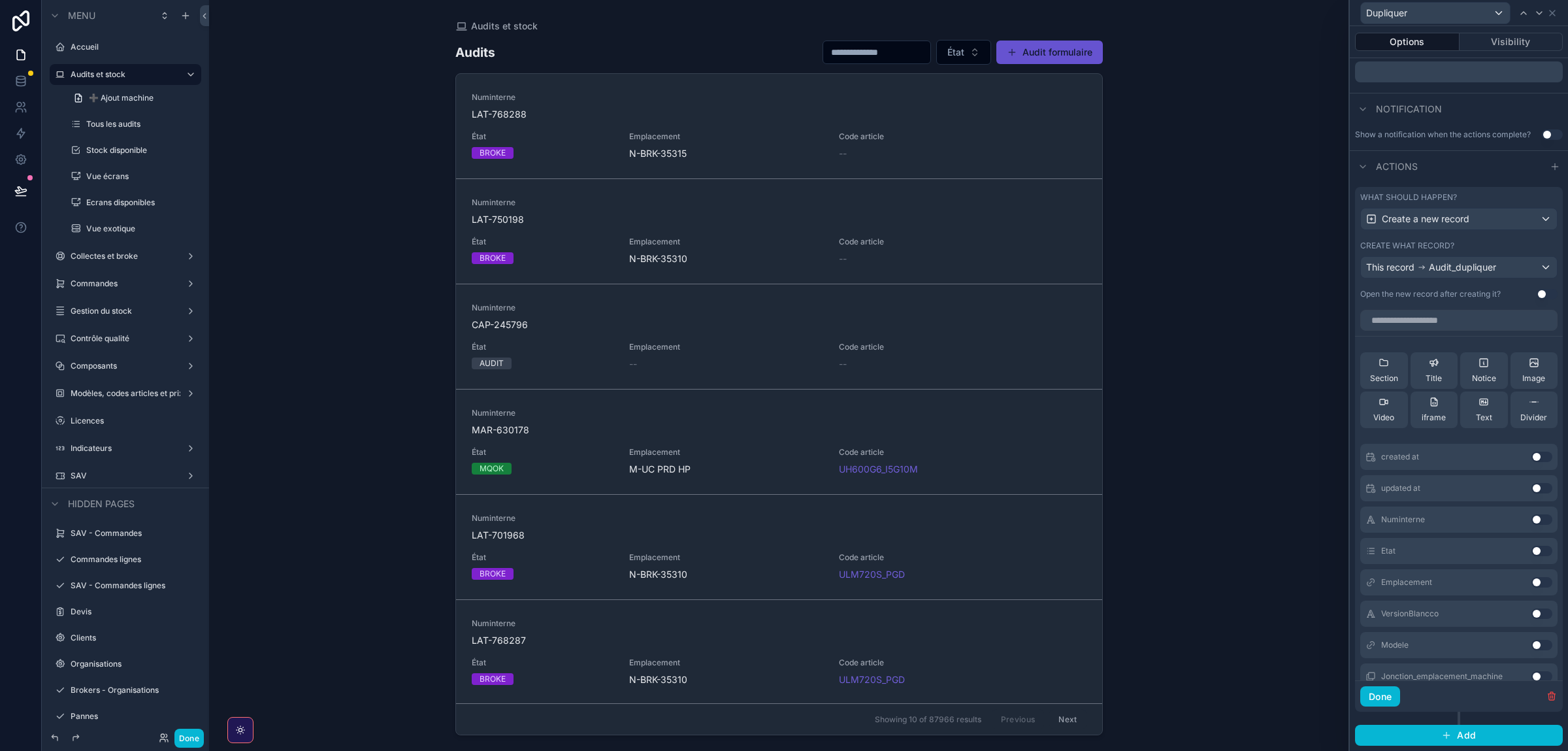
scroll to position [0, 0]
click at [1460, 166] on div "Actions" at bounding box center [1459, 166] width 218 height 31
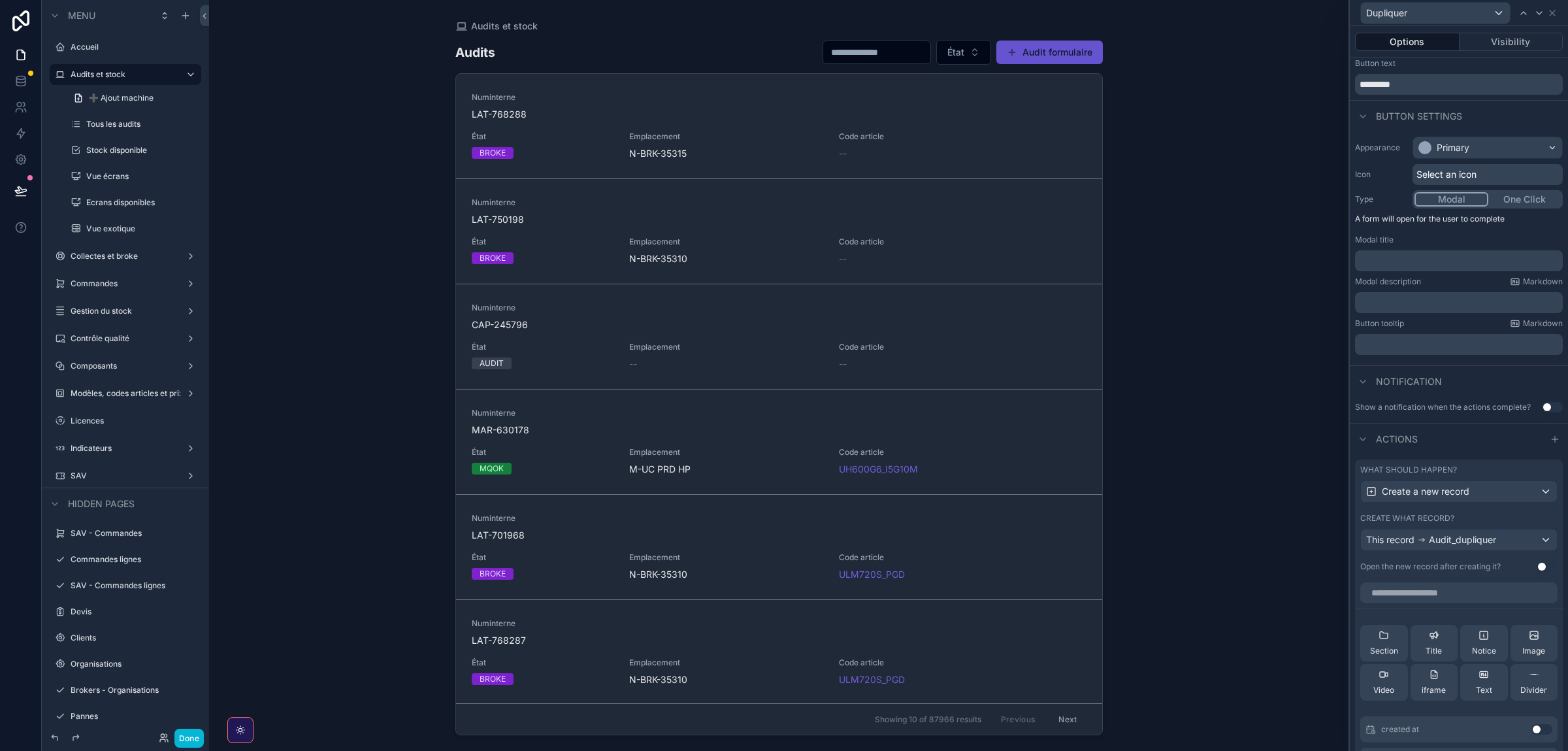
scroll to position [11, 0]
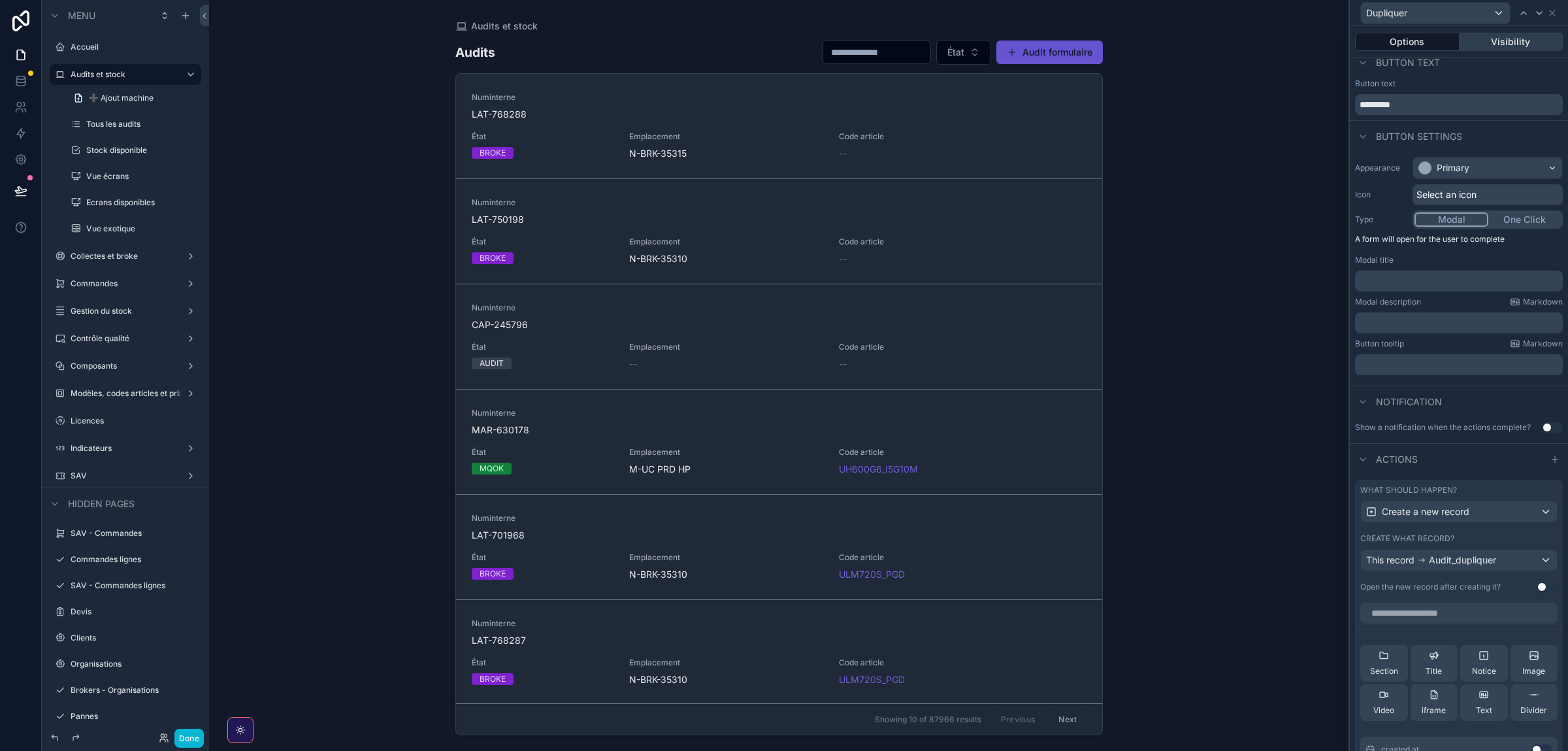
click at [1496, 36] on button "Visibility" at bounding box center [1512, 41] width 104 height 19
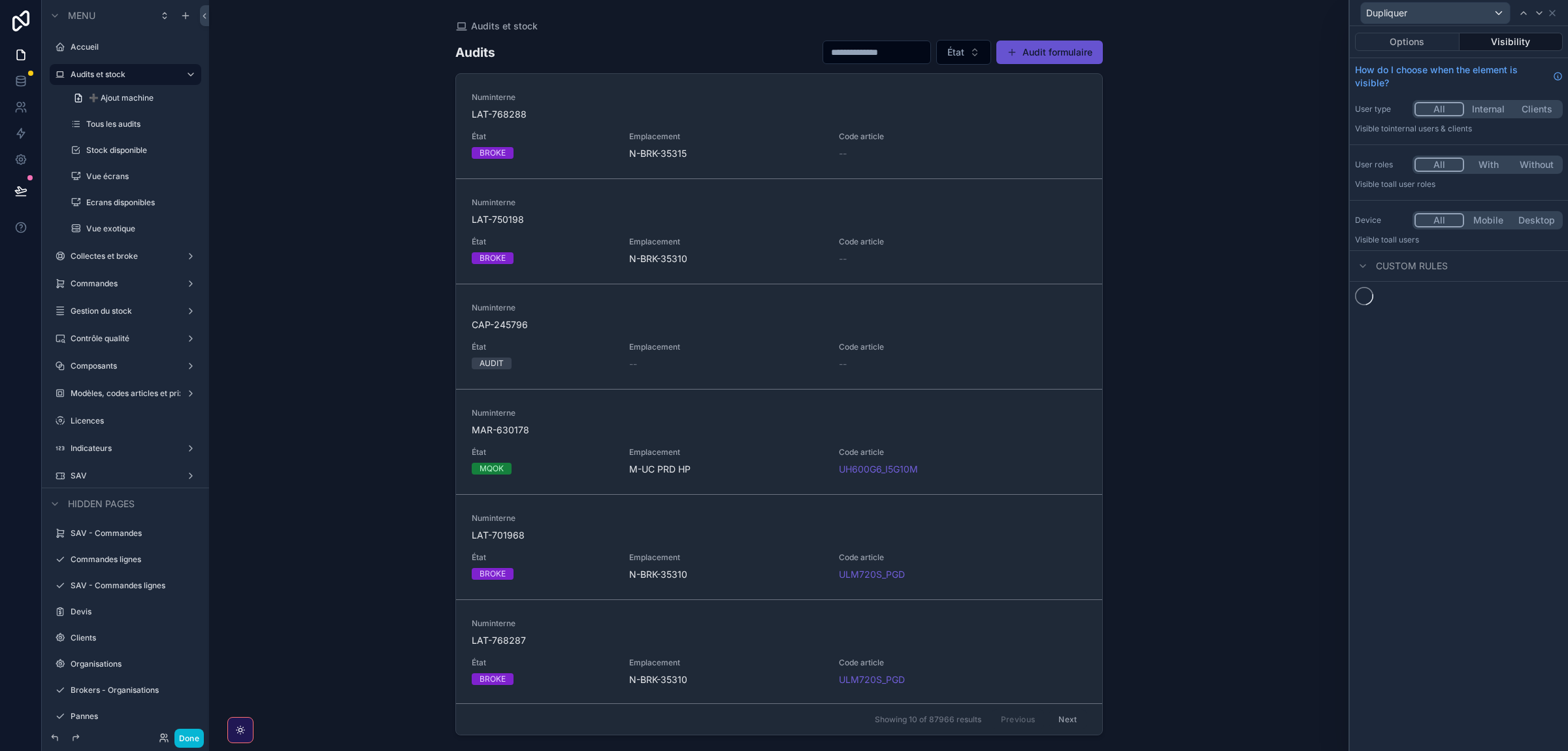
scroll to position [0, 0]
click at [1369, 305] on span "New rule" at bounding box center [1389, 303] width 52 height 12
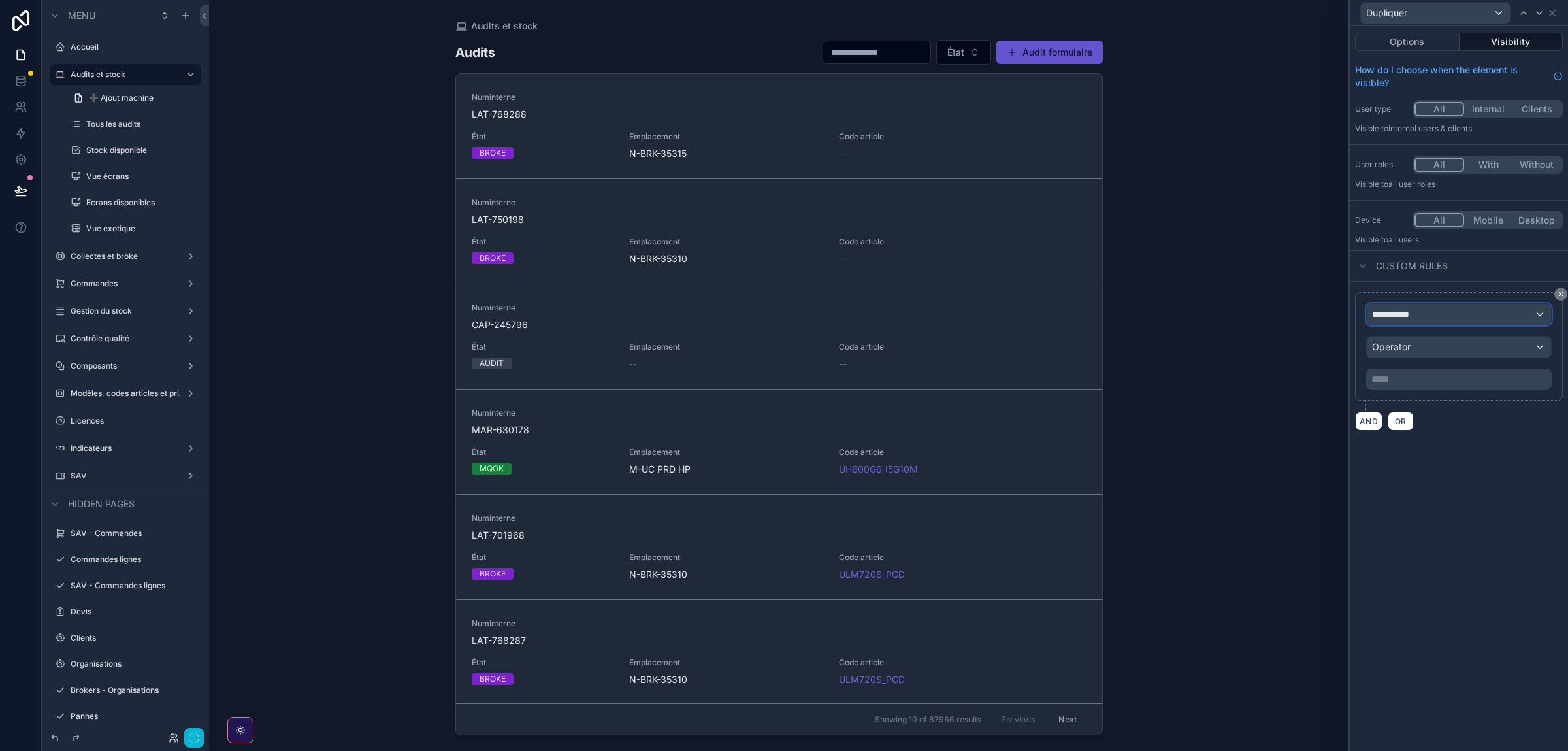
click at [1392, 318] on span "**********" at bounding box center [1396, 314] width 48 height 13
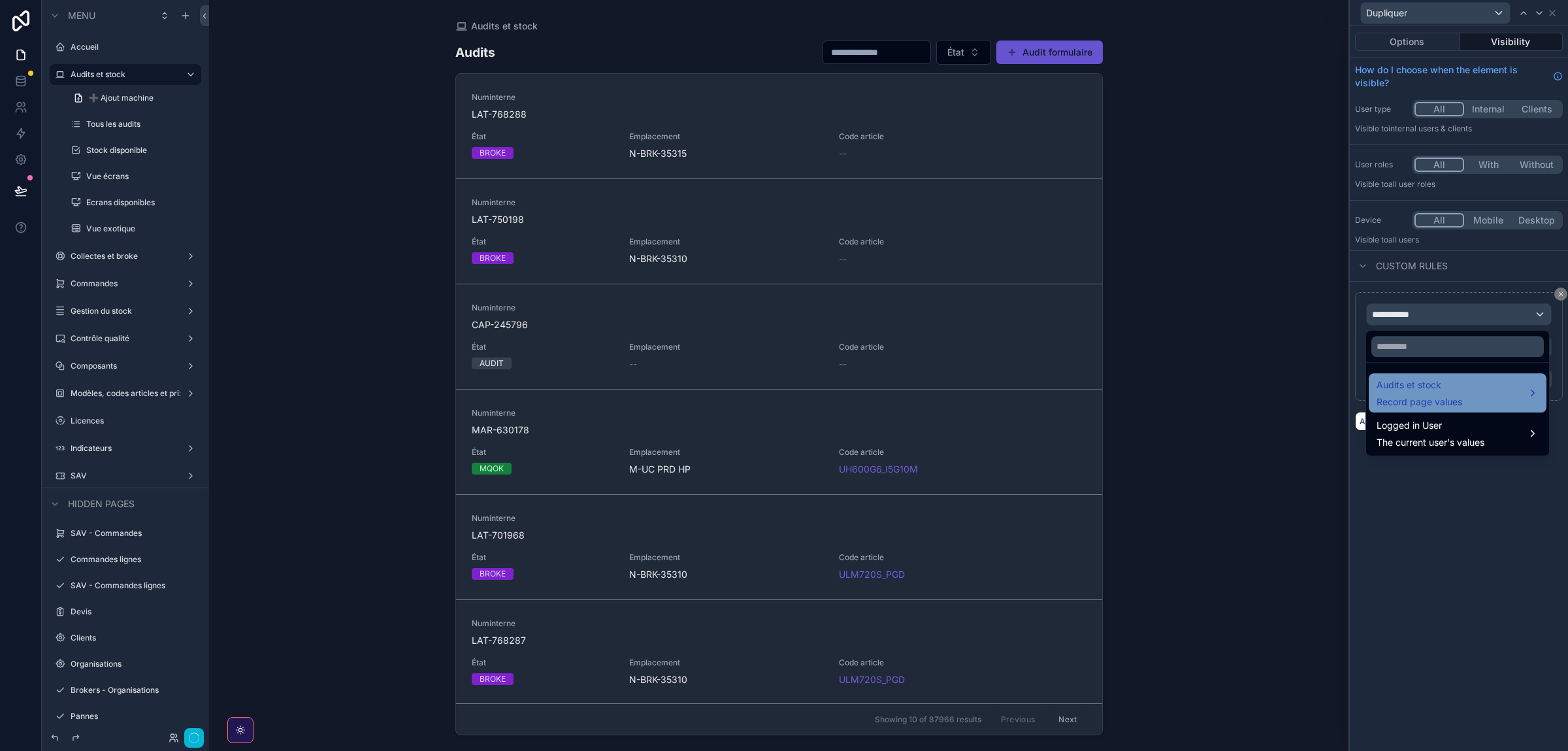
click at [1404, 395] on div "Audits et stock Record page values" at bounding box center [1419, 393] width 85 height 31
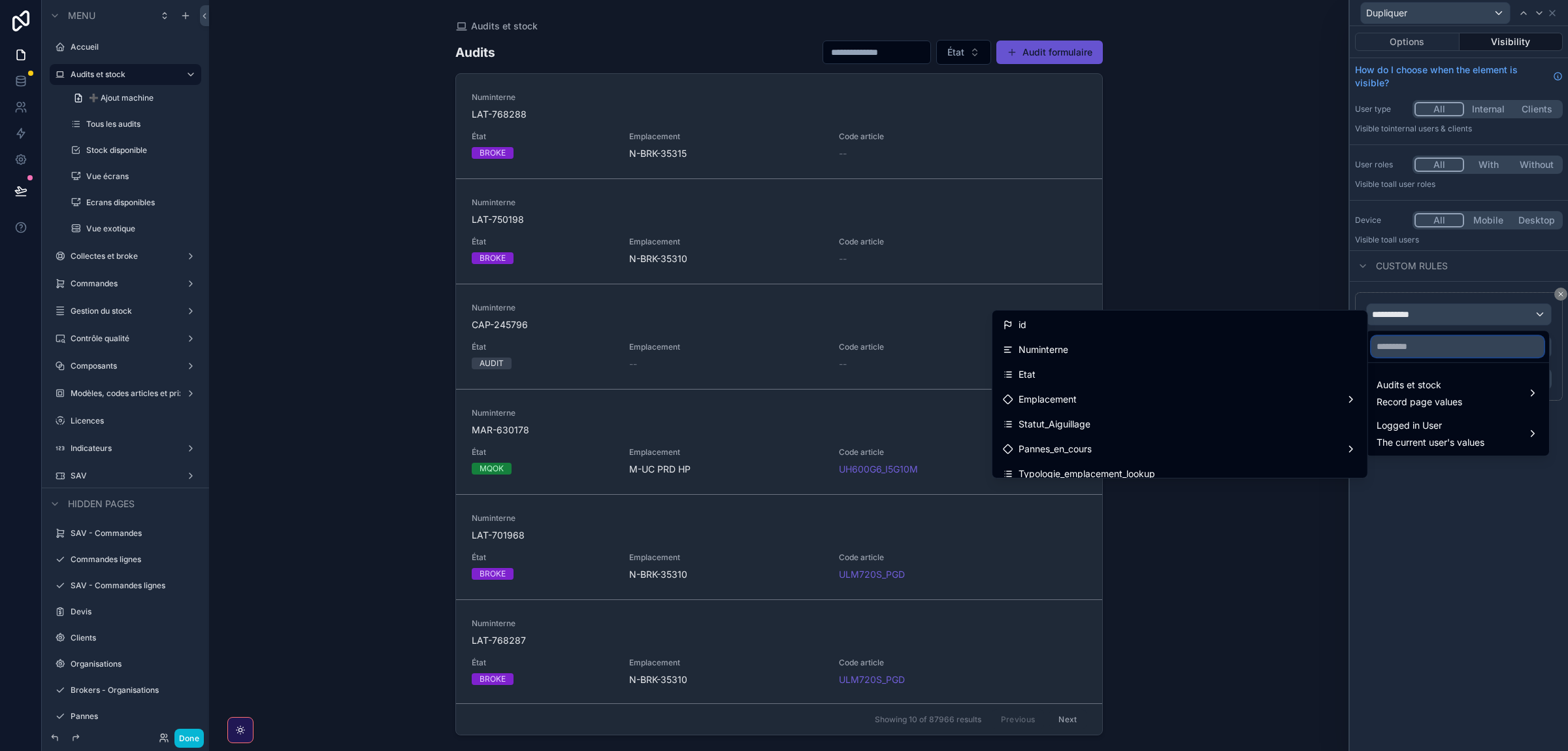
click at [1428, 344] on input "text" at bounding box center [1458, 346] width 173 height 21
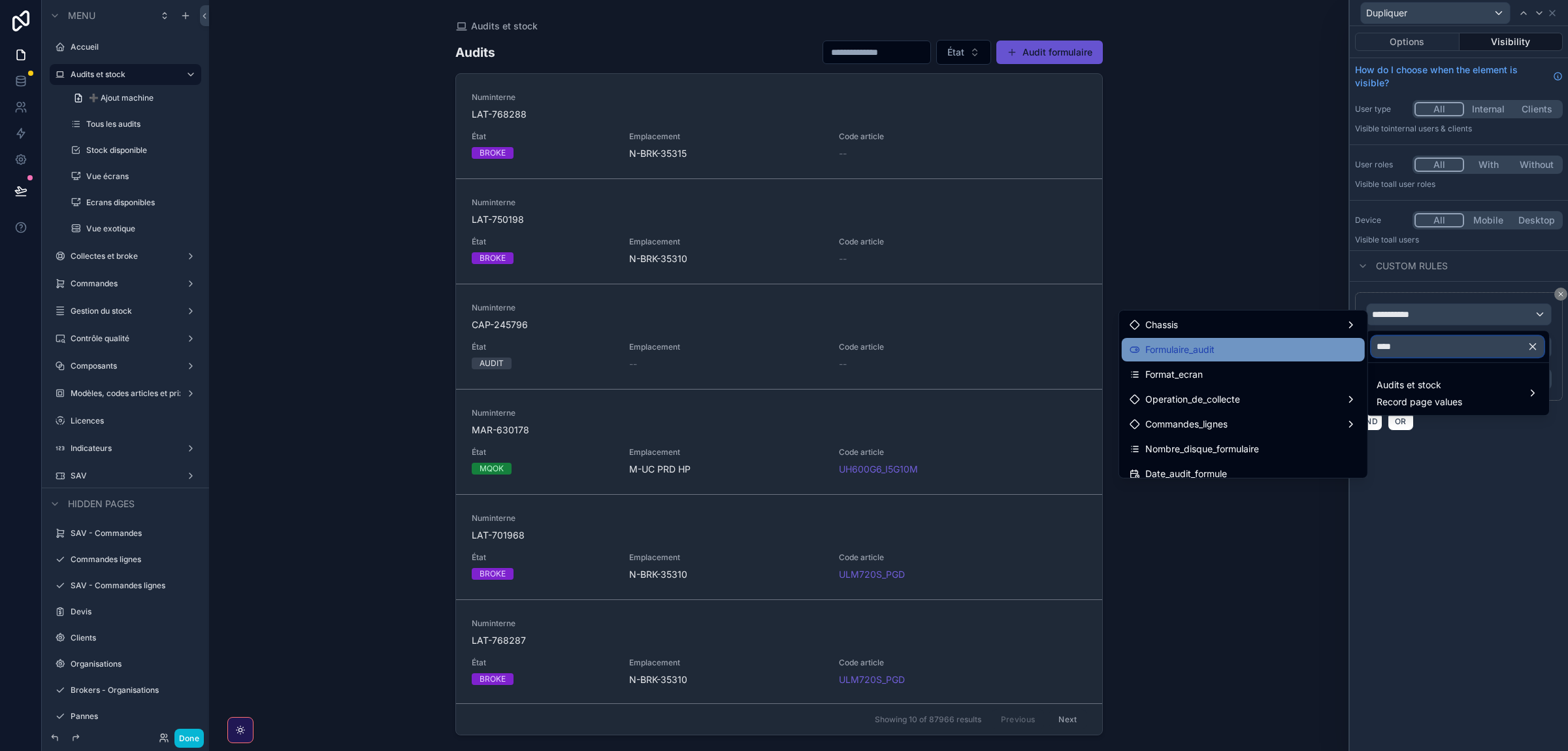
type input "****"
click at [1149, 350] on span "Formulaire_audit" at bounding box center [1180, 350] width 69 height 16
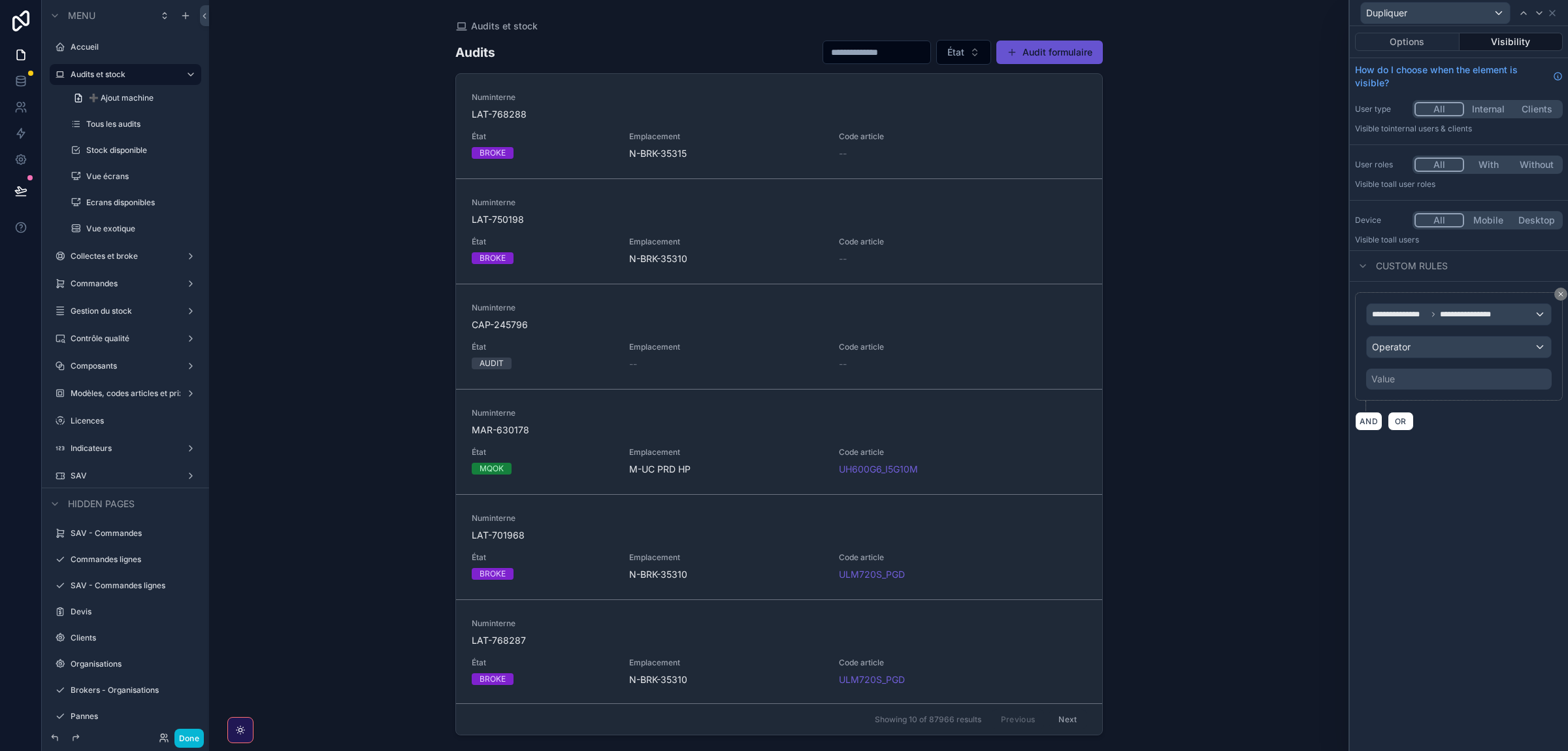
click at [1421, 379] on div "Value" at bounding box center [1459, 378] width 186 height 21
click at [1402, 379] on div "Value" at bounding box center [1459, 378] width 186 height 21
click at [1444, 344] on div "Operator" at bounding box center [1459, 347] width 185 height 21
click at [1394, 423] on span "Is true" at bounding box center [1389, 419] width 27 height 16
click at [1456, 464] on div "**********" at bounding box center [1459, 389] width 218 height 725
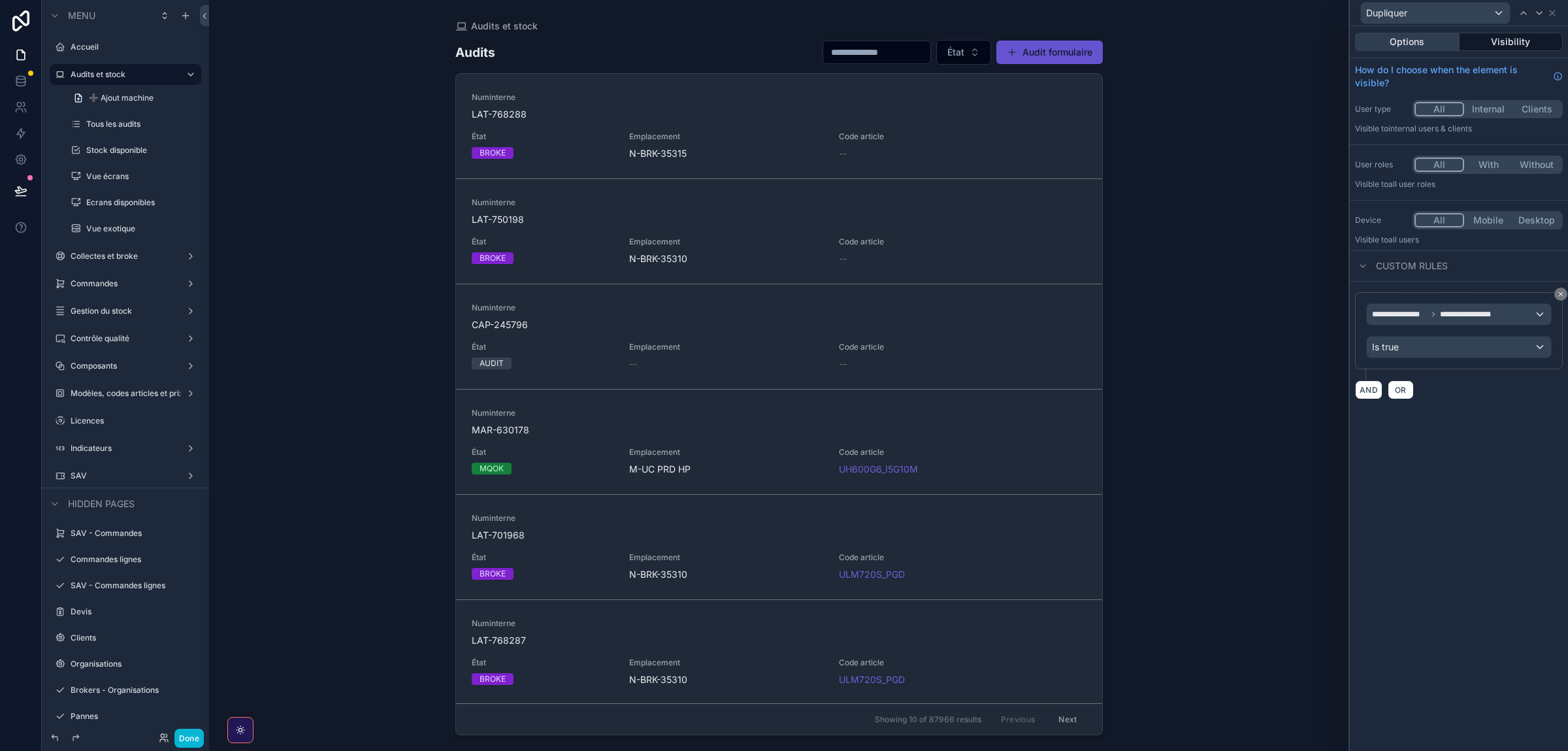
click at [1405, 41] on button "Options" at bounding box center [1407, 41] width 104 height 19
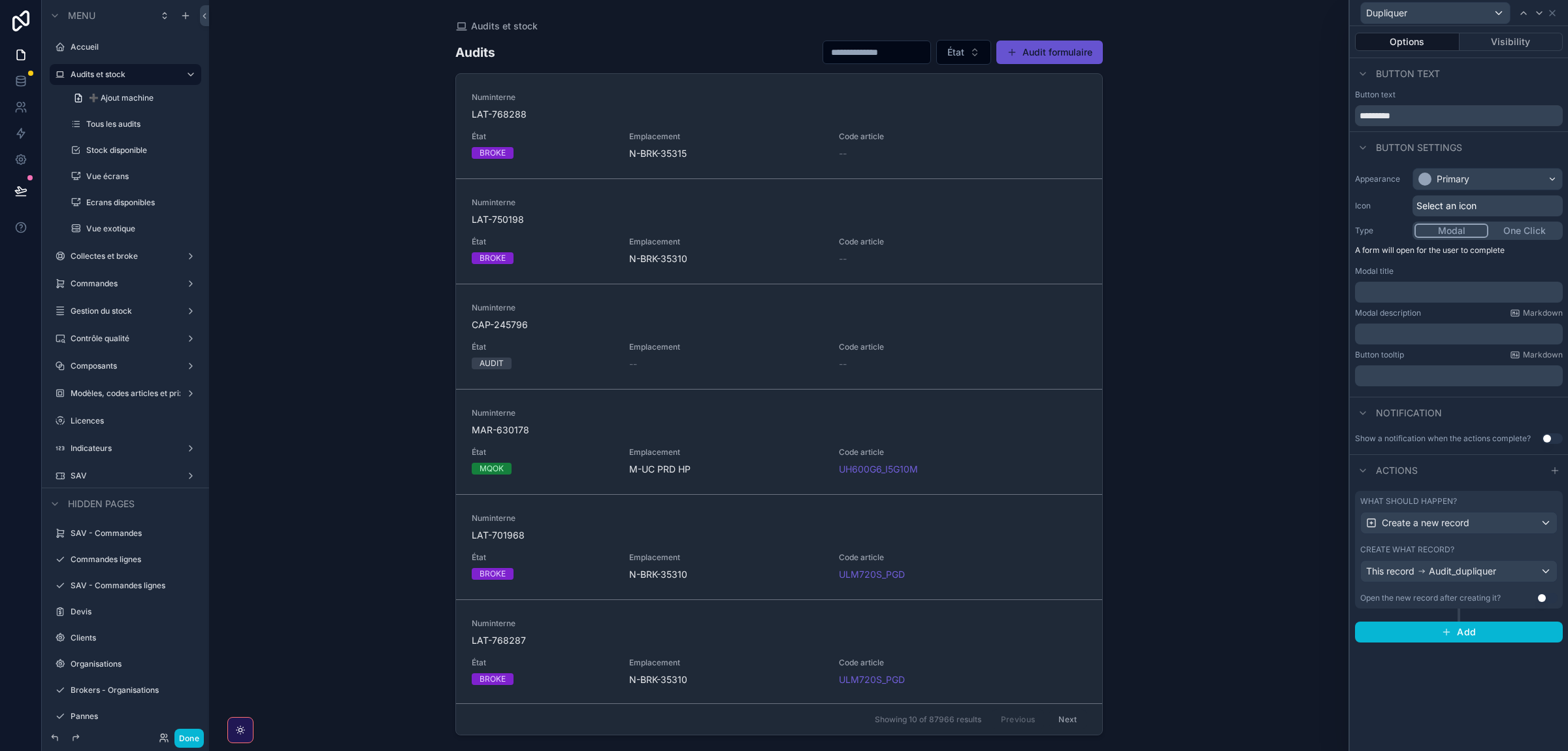
click at [1460, 504] on div "What should happen?" at bounding box center [1459, 501] width 197 height 11
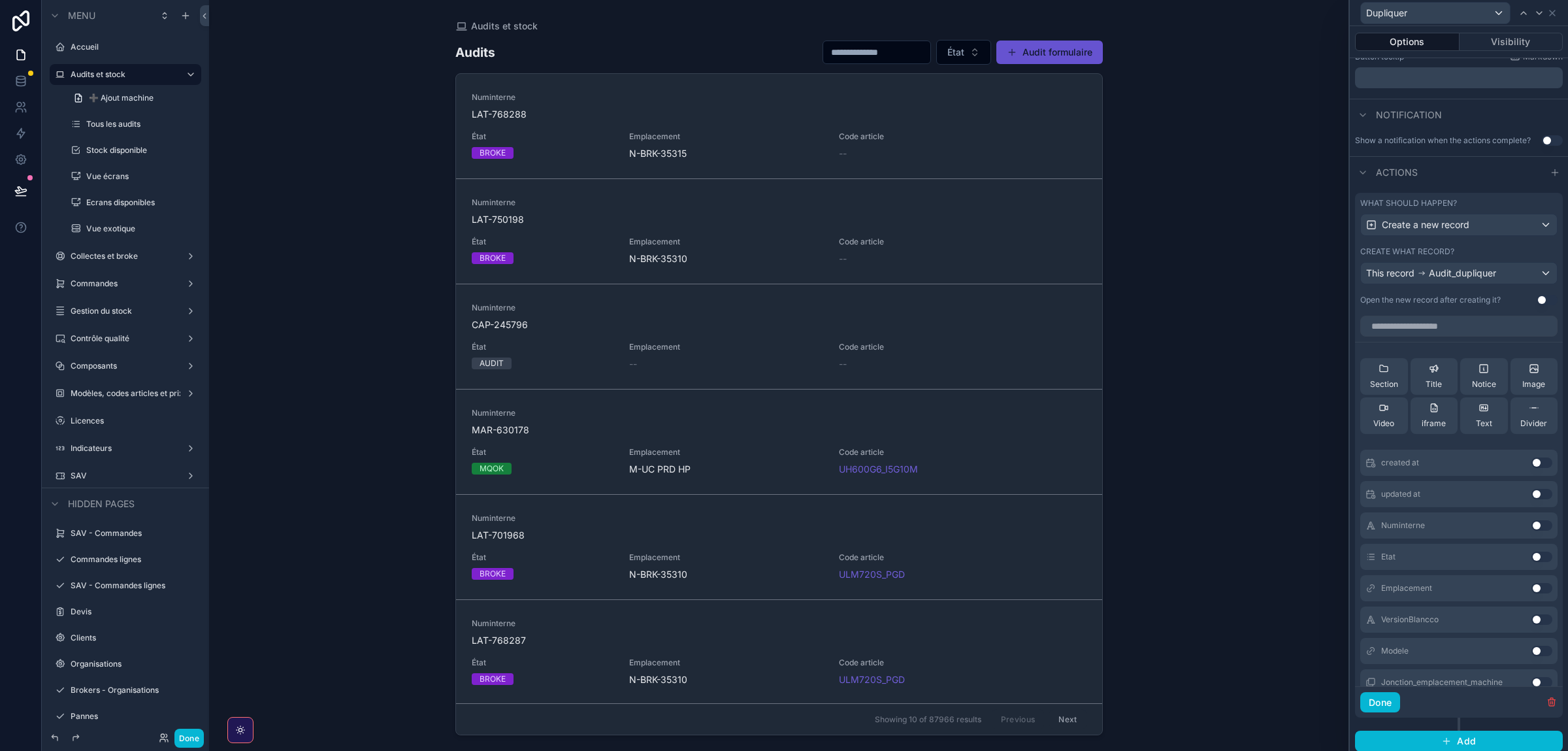
scroll to position [306, 0]
click at [1386, 316] on input "text" at bounding box center [1459, 319] width 197 height 21
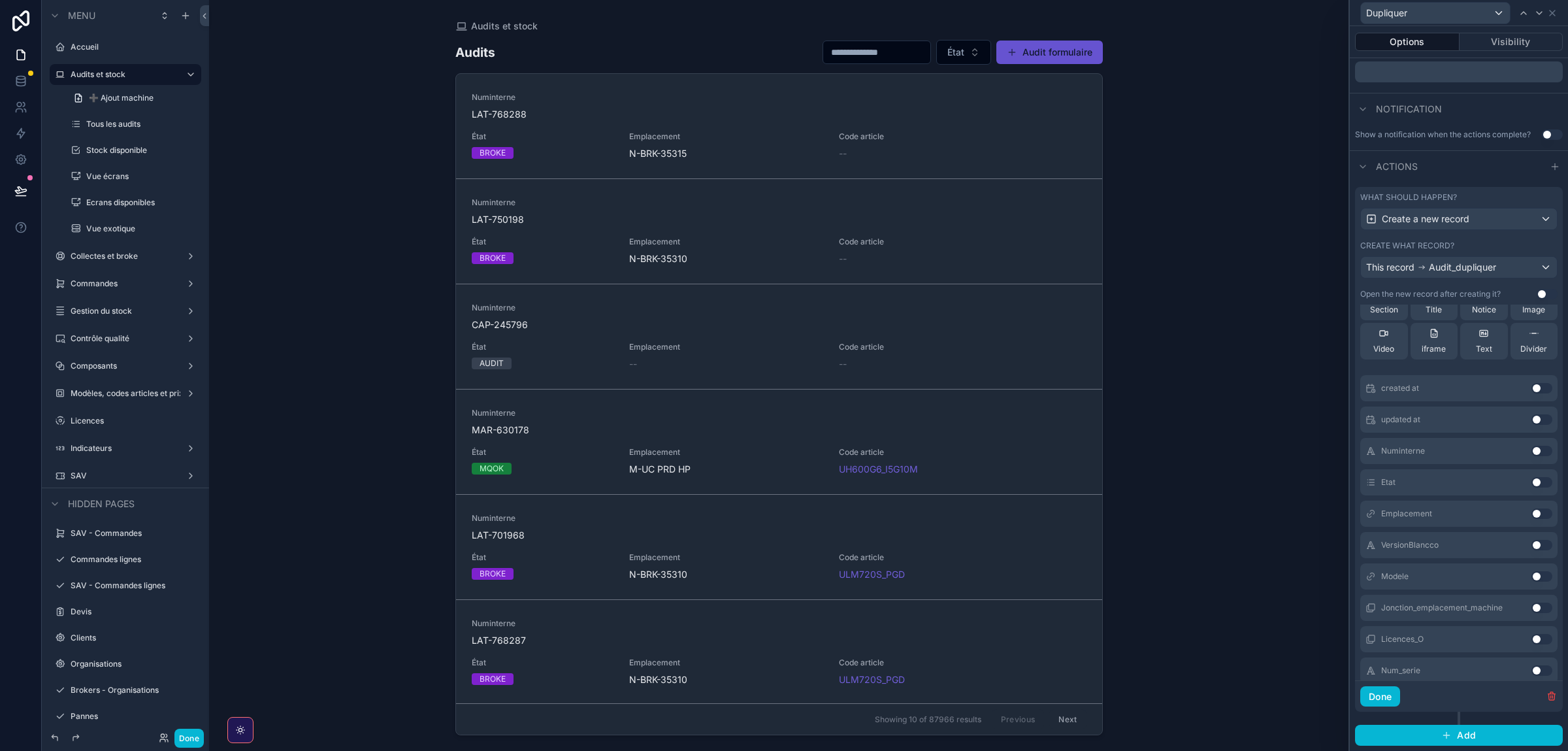
click at [1539, 448] on button "Use setting" at bounding box center [1541, 451] width 21 height 11
click at [1538, 529] on button "Use setting" at bounding box center [1541, 525] width 21 height 11
click at [1538, 492] on button "Use setting" at bounding box center [1541, 488] width 21 height 11
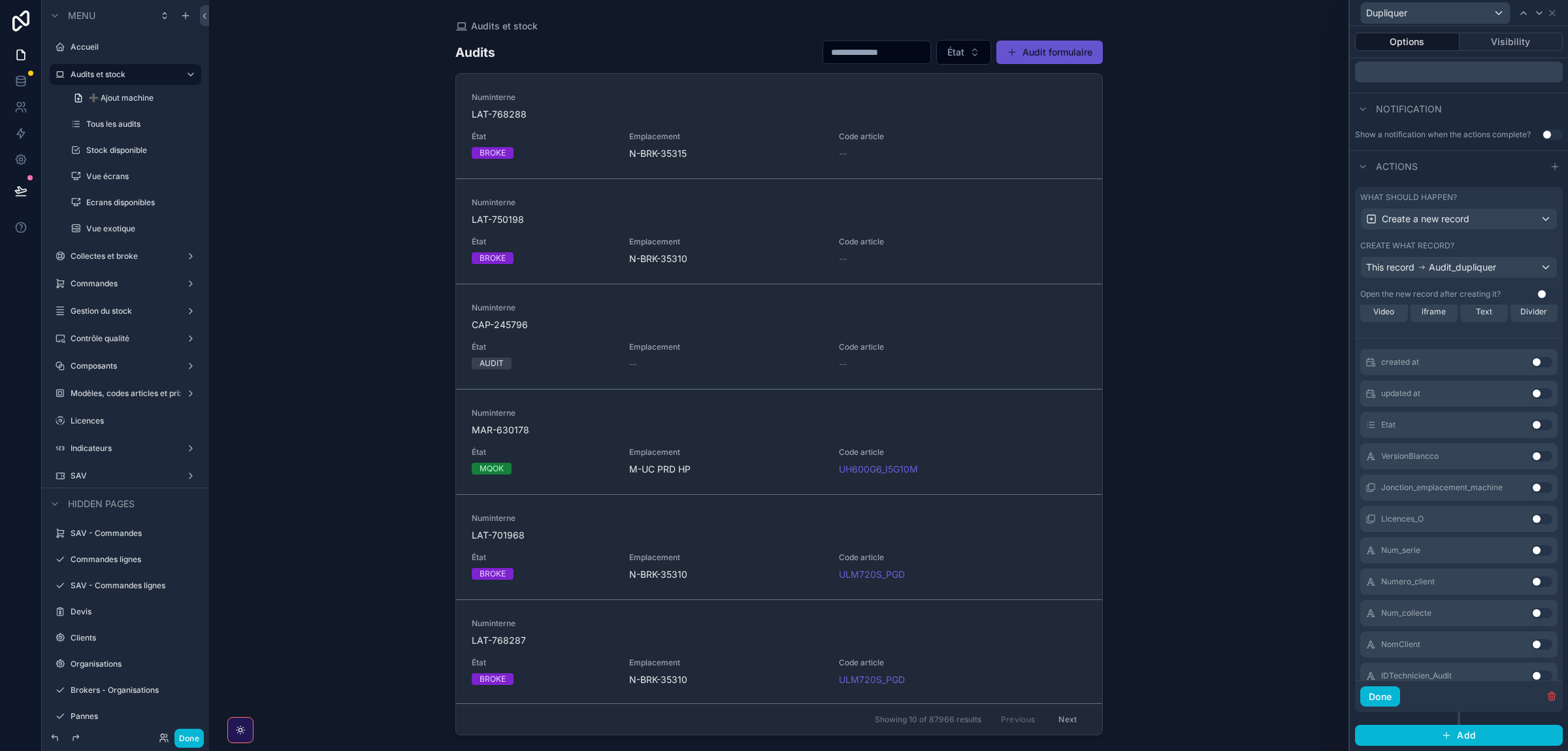
click at [1538, 549] on button "Use setting" at bounding box center [1541, 550] width 21 height 11
click at [1537, 552] on button "Use setting" at bounding box center [1541, 550] width 21 height 11
click at [1537, 577] on button "Use setting" at bounding box center [1541, 582] width 21 height 11
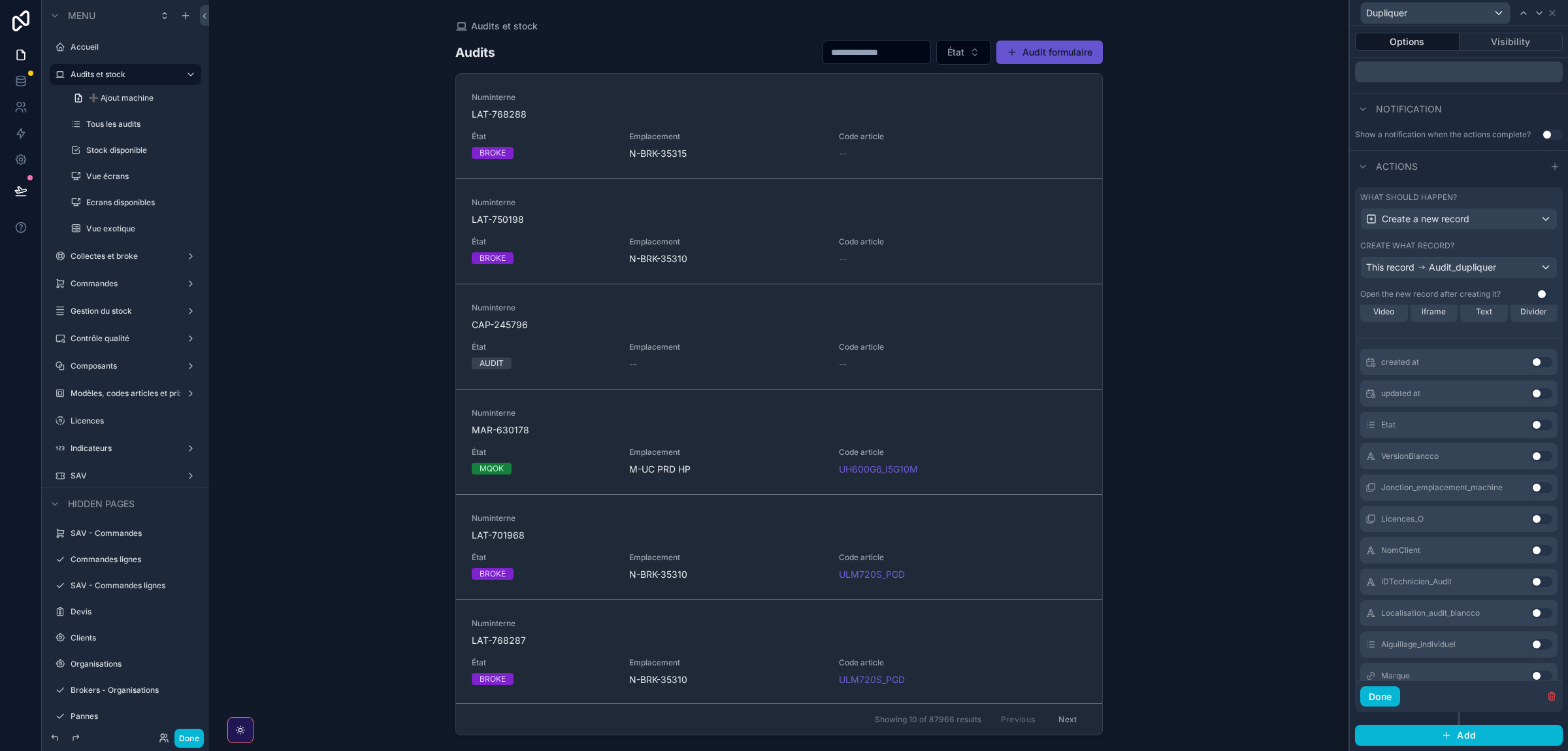
click at [1537, 552] on button "Use setting" at bounding box center [1541, 550] width 21 height 11
click at [1539, 552] on button "Use setting" at bounding box center [1541, 550] width 21 height 11
click at [1540, 585] on button "Use setting" at bounding box center [1541, 582] width 21 height 11
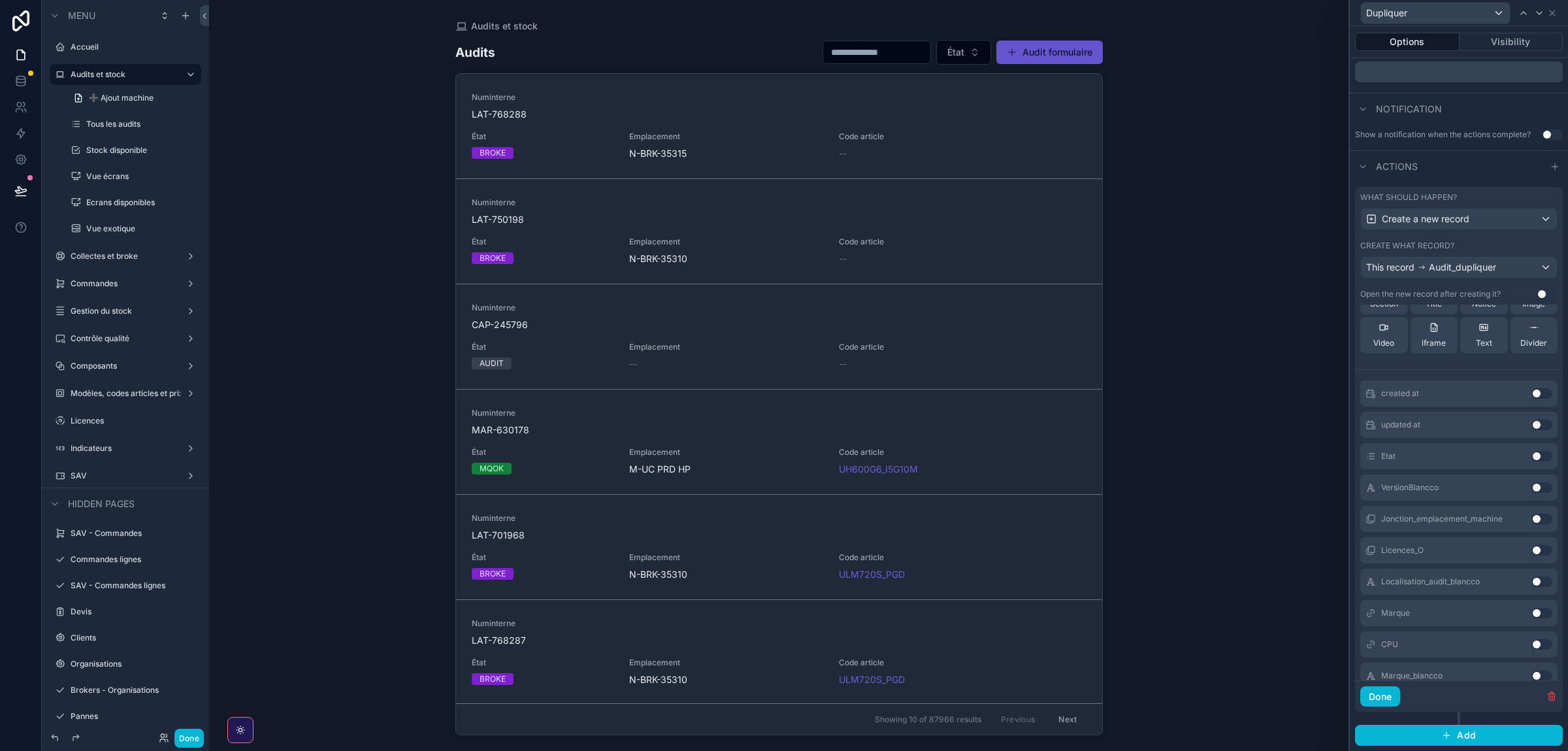
scroll to position [388, 0]
click at [1538, 579] on button "Use setting" at bounding box center [1541, 582] width 21 height 11
click at [1539, 576] on div "CPU Use setting" at bounding box center [1459, 582] width 197 height 27
click at [1538, 583] on button "Use setting" at bounding box center [1541, 582] width 21 height 11
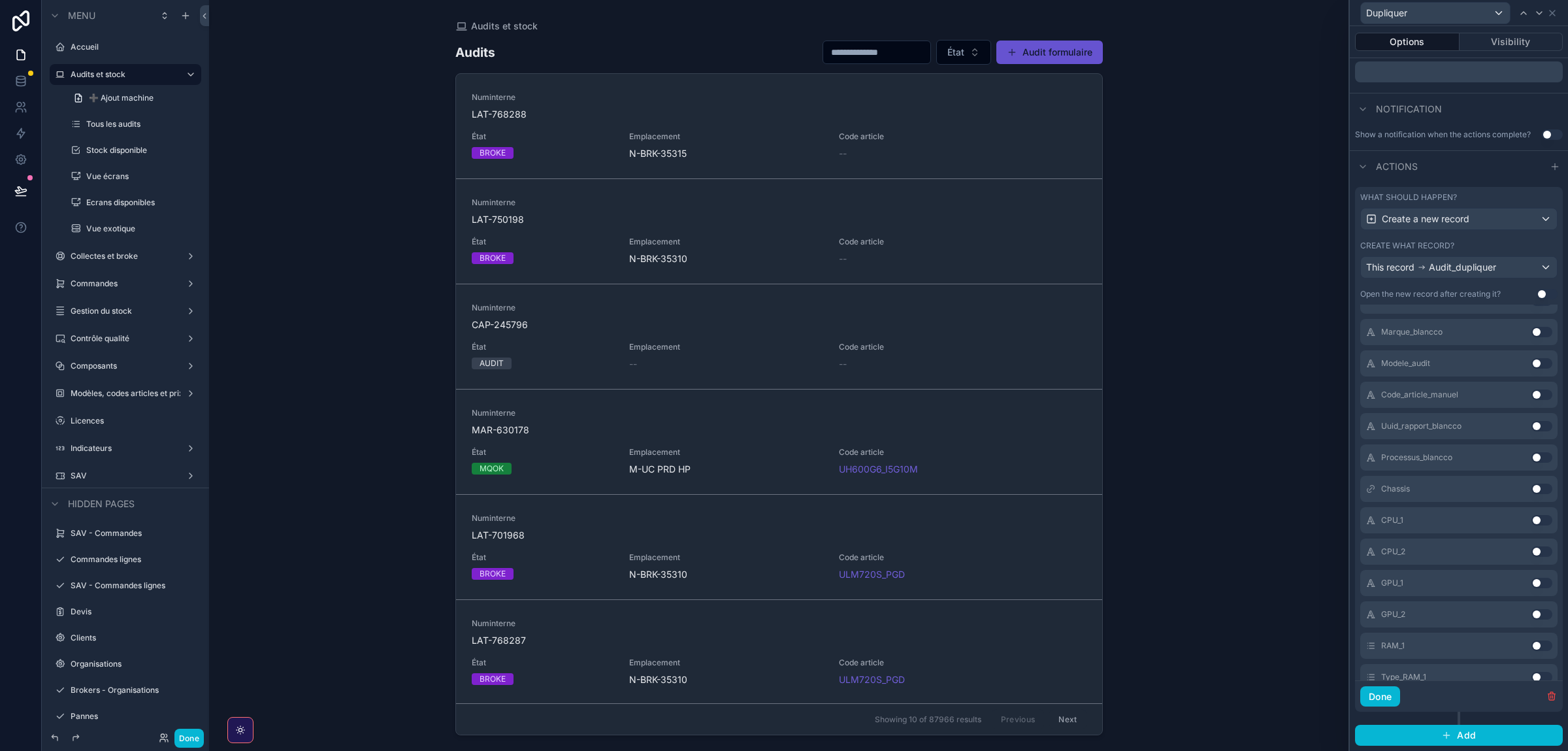
scroll to position [725, 0]
click at [1540, 464] on button "Use setting" at bounding box center [1541, 464] width 21 height 11
click at [1541, 385] on button "Use setting" at bounding box center [1541, 385] width 21 height 11
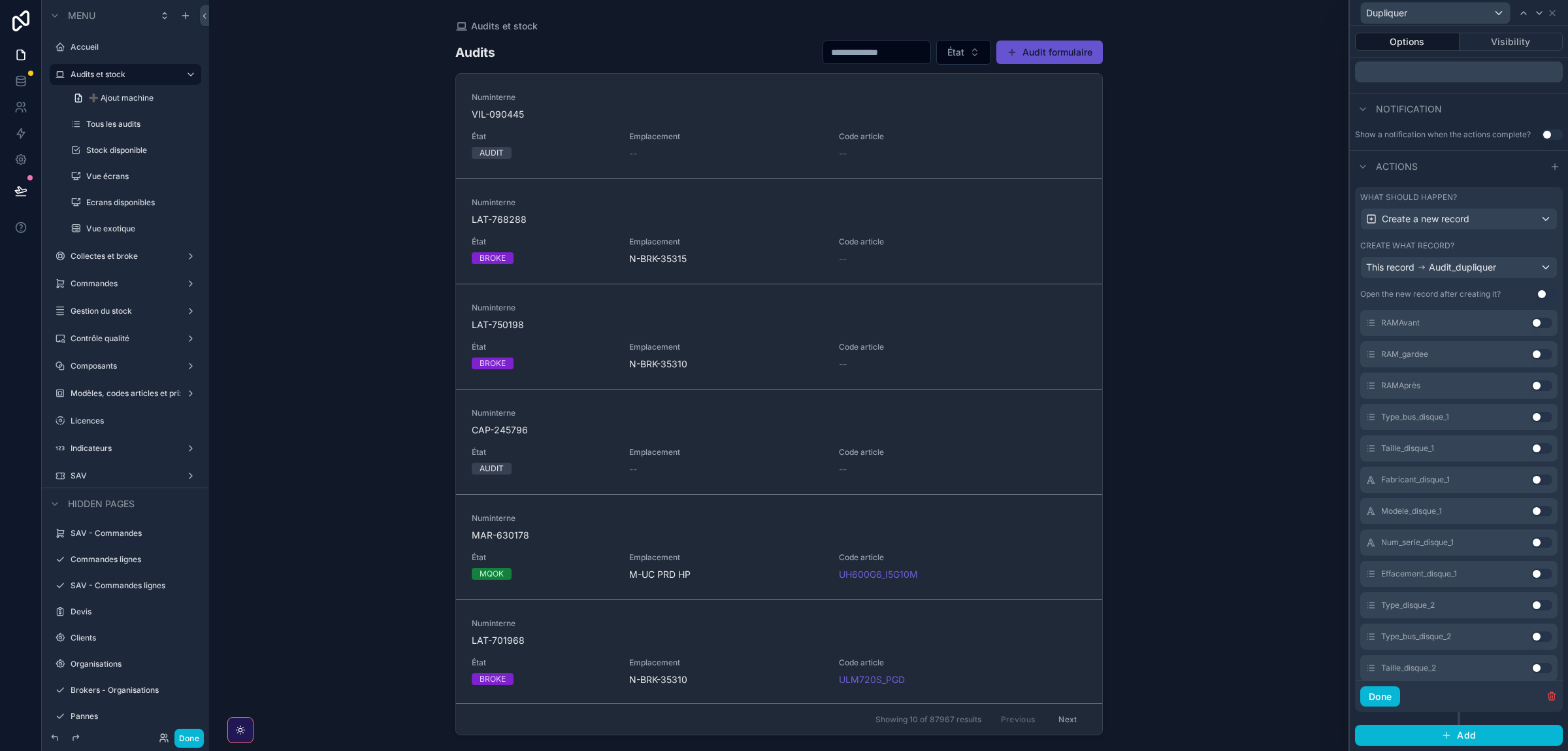
scroll to position [1338, 0]
click at [1539, 419] on button "Use setting" at bounding box center [1541, 417] width 21 height 11
click at [1538, 481] on button "Use setting" at bounding box center [1541, 480] width 21 height 11
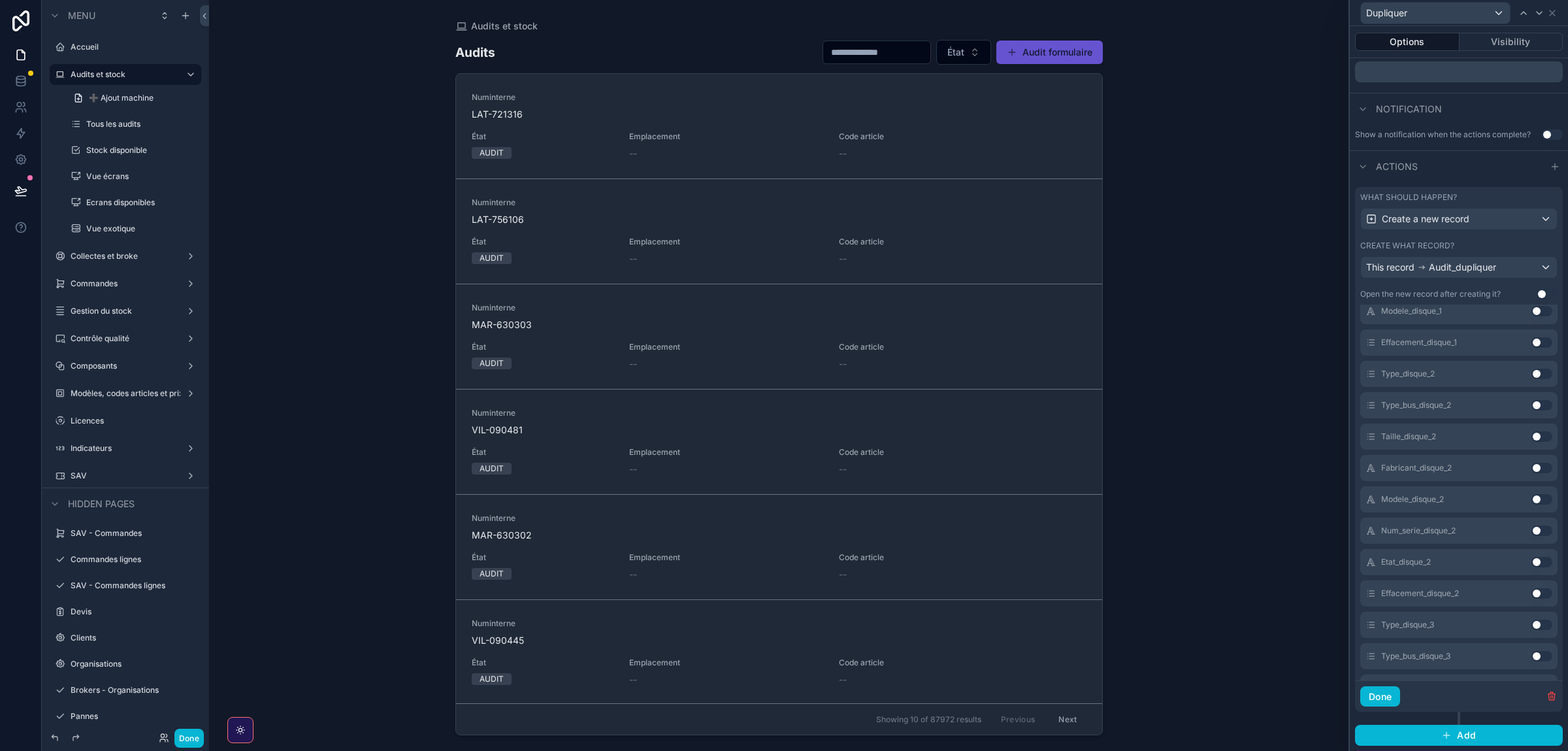
click at [1539, 376] on button "Use setting" at bounding box center [1541, 374] width 21 height 11
click at [1539, 401] on button "Use setting" at bounding box center [1541, 405] width 21 height 11
click at [1539, 468] on button "Use setting" at bounding box center [1541, 468] width 21 height 11
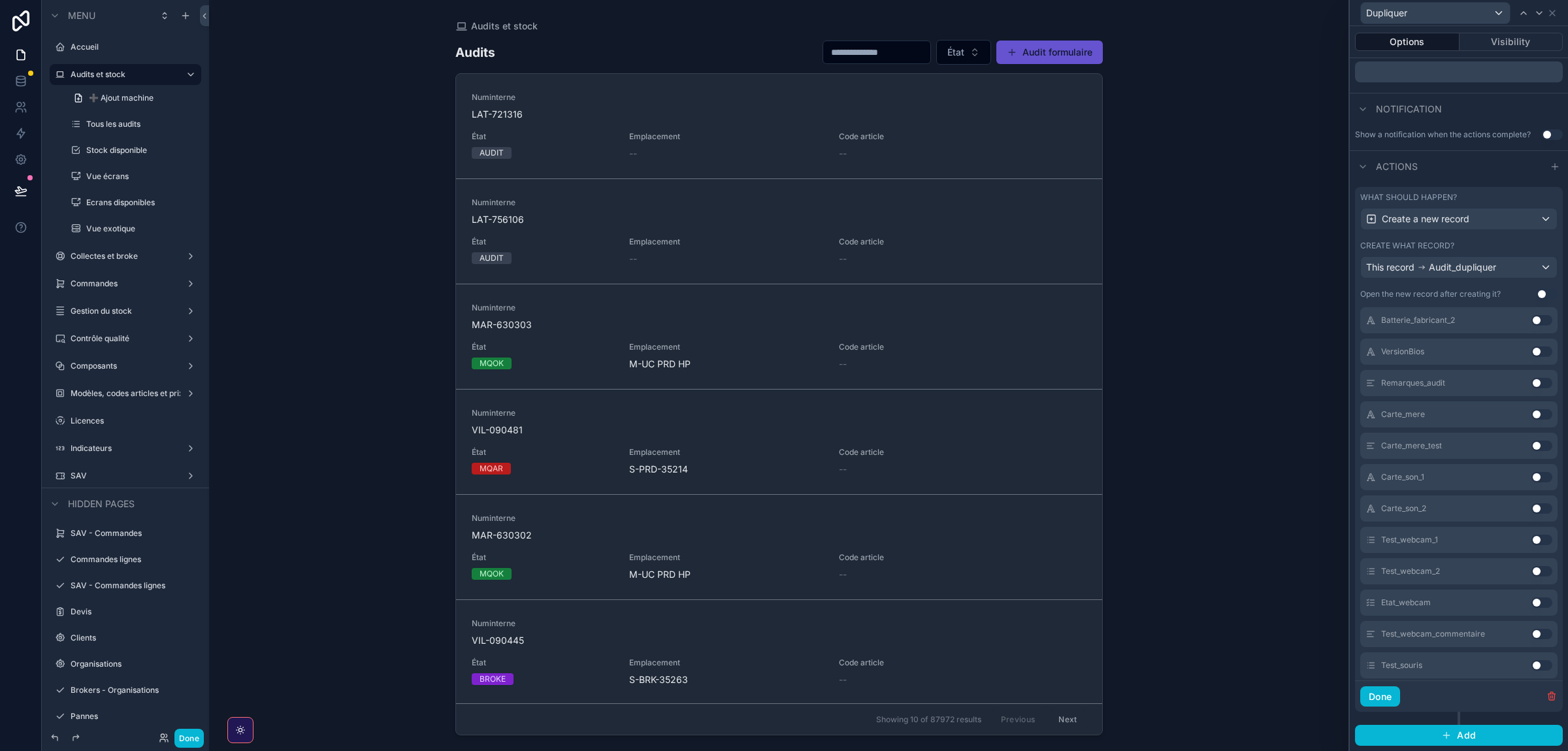
scroll to position [2455, 0]
click at [1541, 335] on button "Use setting" at bounding box center [1541, 334] width 21 height 11
click at [1537, 464] on button "Use setting" at bounding box center [1541, 464] width 21 height 11
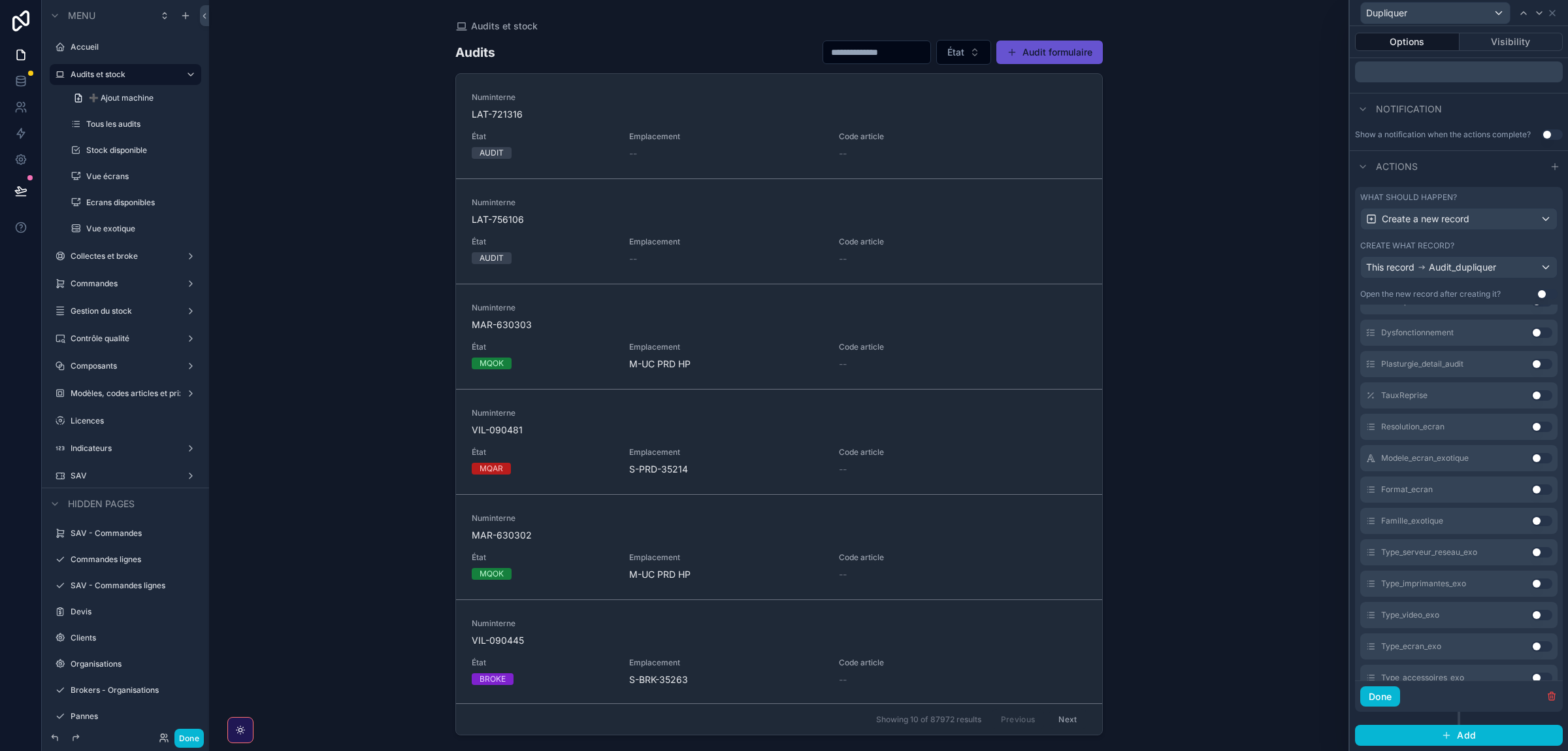
click at [1544, 460] on button "Use setting" at bounding box center [1541, 458] width 21 height 11
click at [1541, 458] on button "Use setting" at bounding box center [1541, 458] width 21 height 11
click at [1540, 458] on button "Use setting" at bounding box center [1541, 458] width 21 height 11
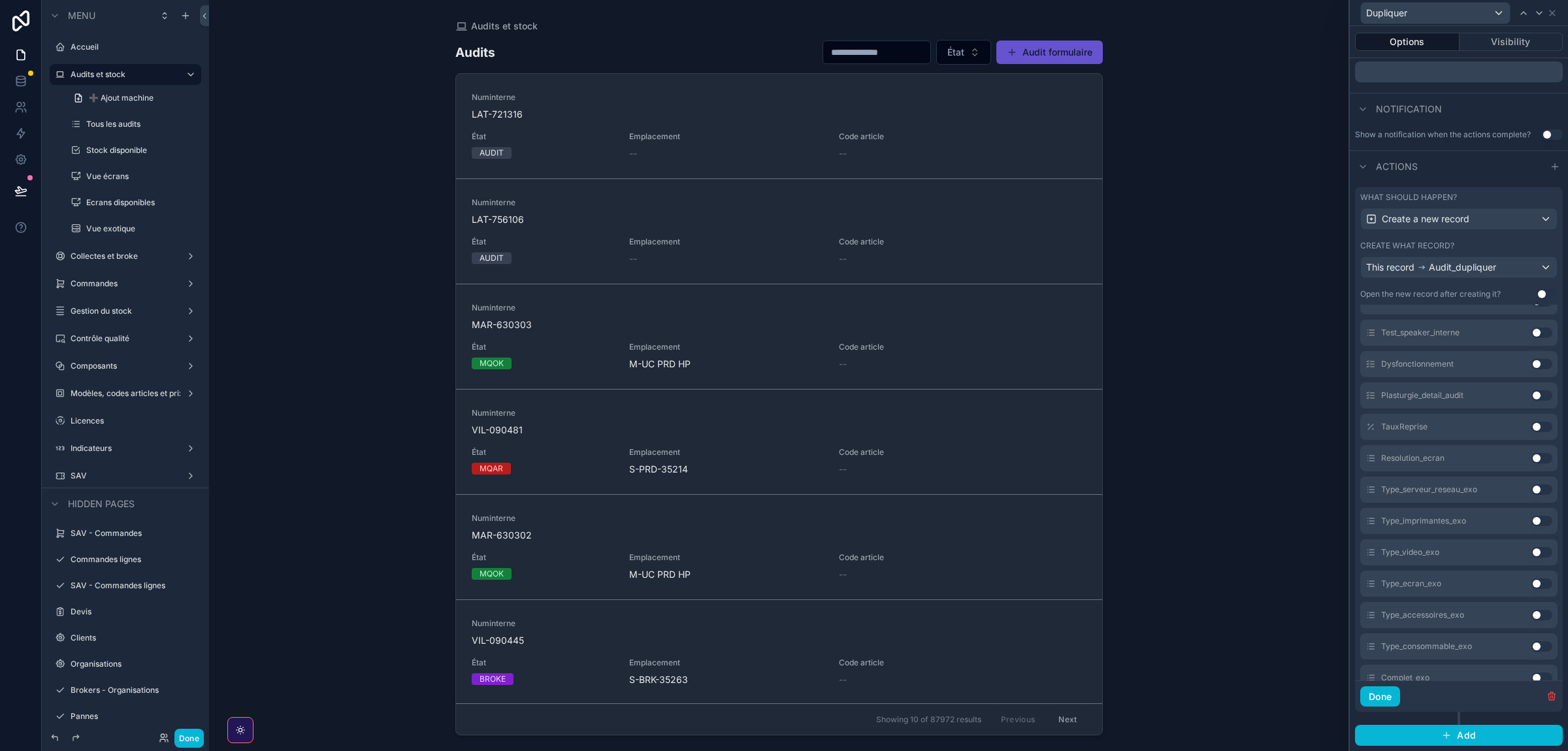
scroll to position [3368, 0]
click at [1540, 458] on button "Use setting" at bounding box center [1541, 458] width 21 height 11
click at [1540, 458] on button "Use setting" at bounding box center [1541, 458] width 21 height 11
click at [1539, 485] on button "Use setting" at bounding box center [1541, 490] width 21 height 11
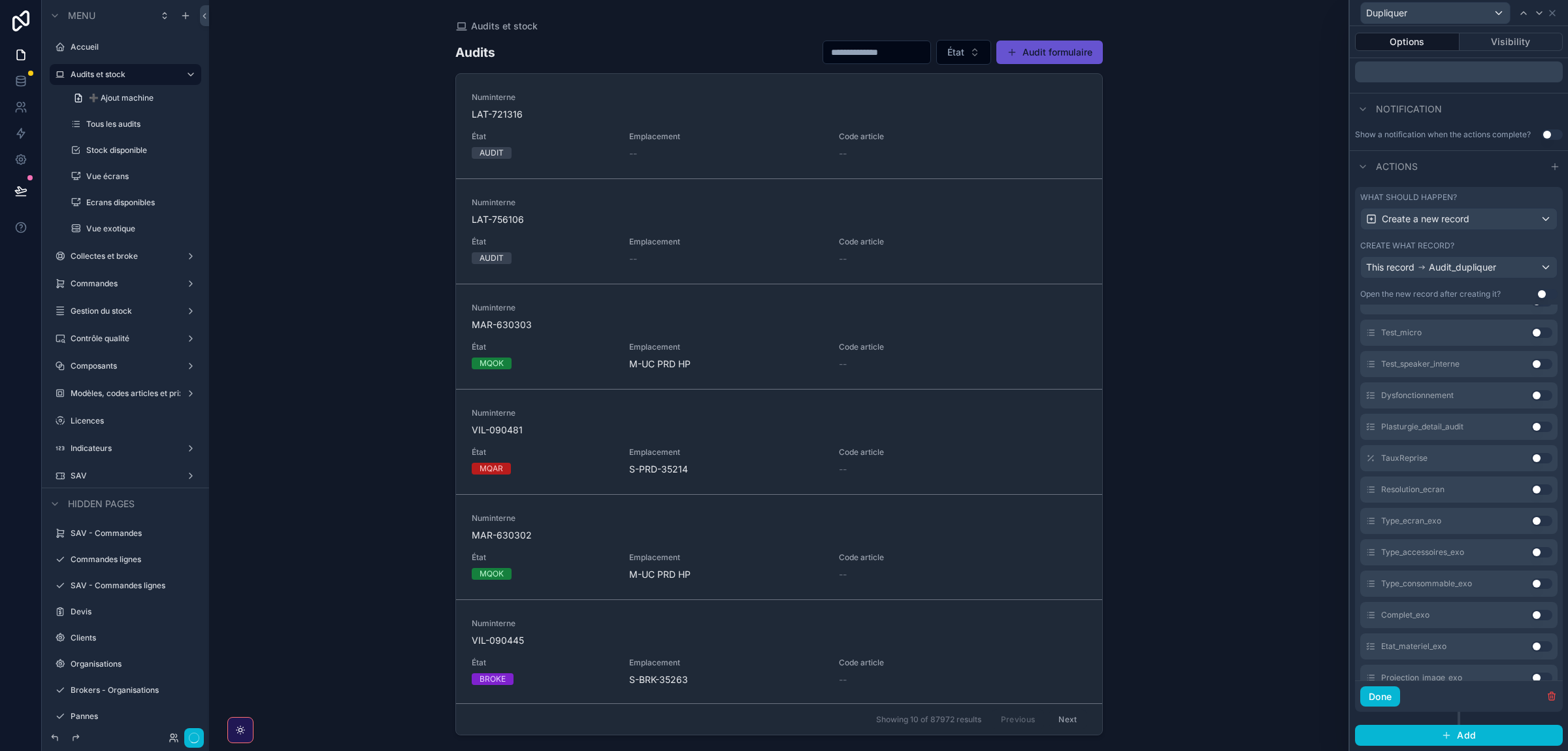
scroll to position [3462, 0]
click at [1539, 458] on button "Use setting" at bounding box center [1541, 458] width 21 height 11
click at [1539, 485] on button "Use setting" at bounding box center [1541, 490] width 21 height 11
click at [1539, 516] on button "Use setting" at bounding box center [1541, 521] width 21 height 11
click at [1539, 548] on button "Use setting" at bounding box center [1541, 552] width 21 height 11
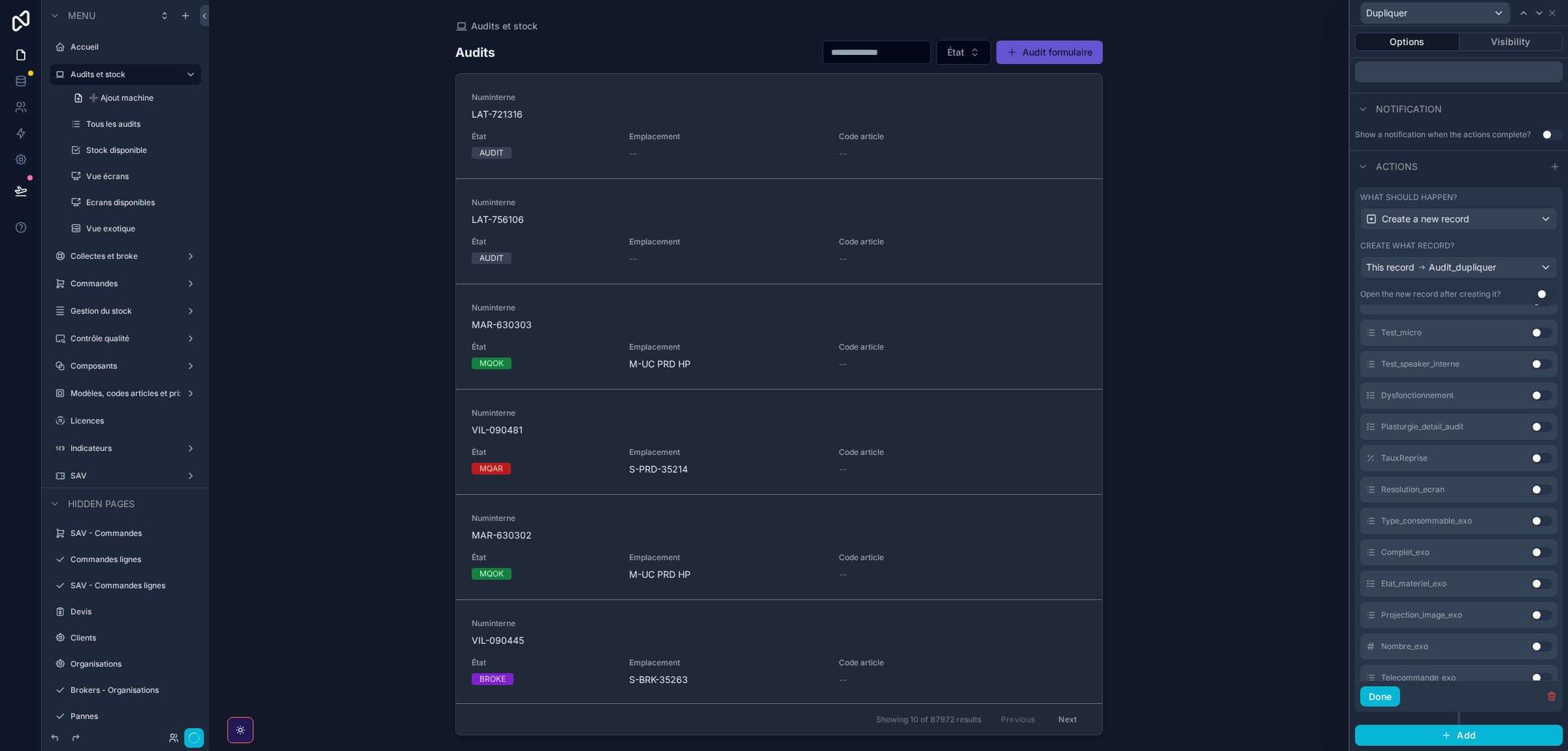
scroll to position [3587, 0]
click at [1539, 458] on button "Use setting" at bounding box center [1541, 458] width 21 height 11
click at [1539, 485] on button "Use setting" at bounding box center [1541, 490] width 21 height 11
click at [1539, 516] on button "Use setting" at bounding box center [1541, 521] width 21 height 11
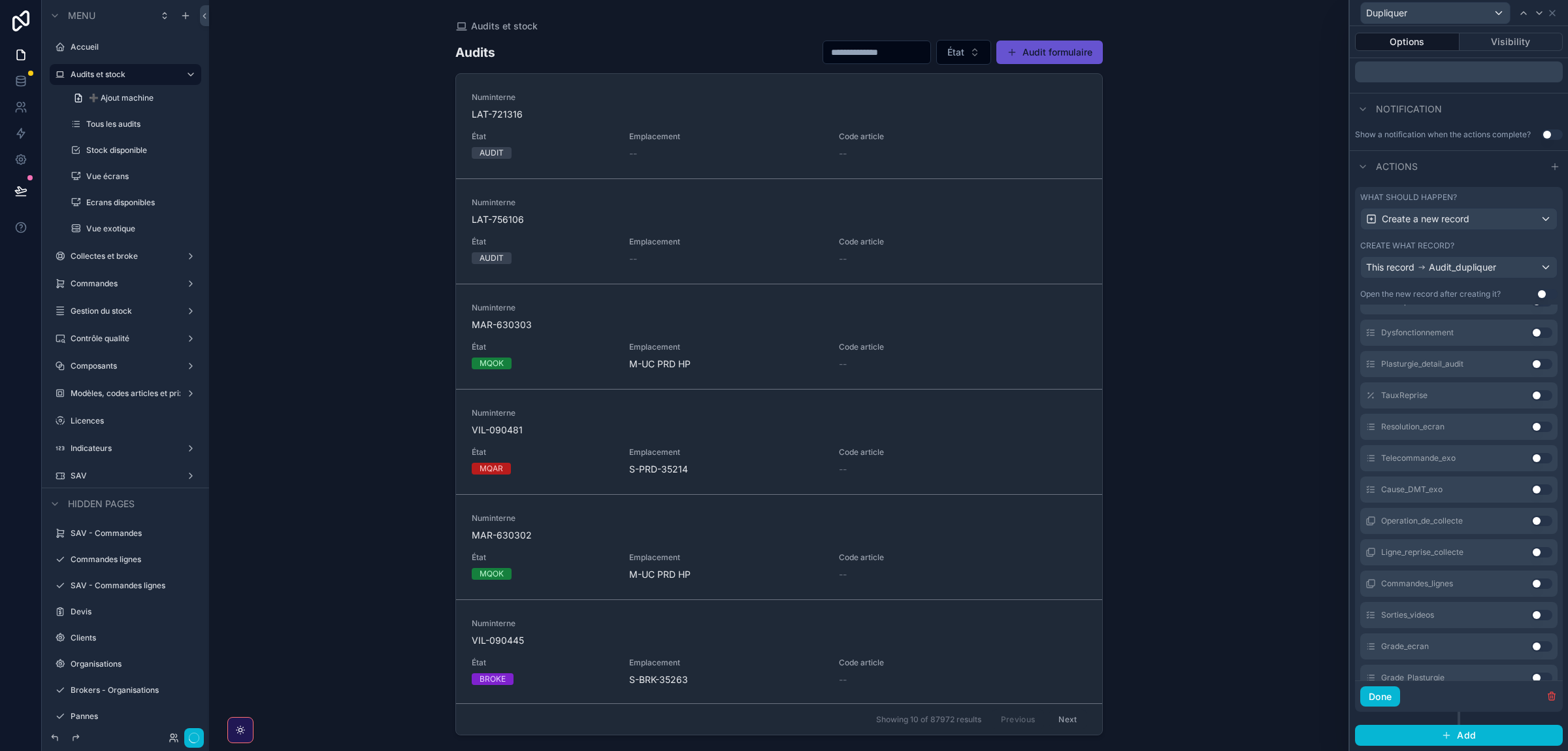
click at [1538, 461] on button "Use setting" at bounding box center [1541, 458] width 21 height 11
click at [1538, 485] on button "Use setting" at bounding box center [1541, 490] width 21 height 11
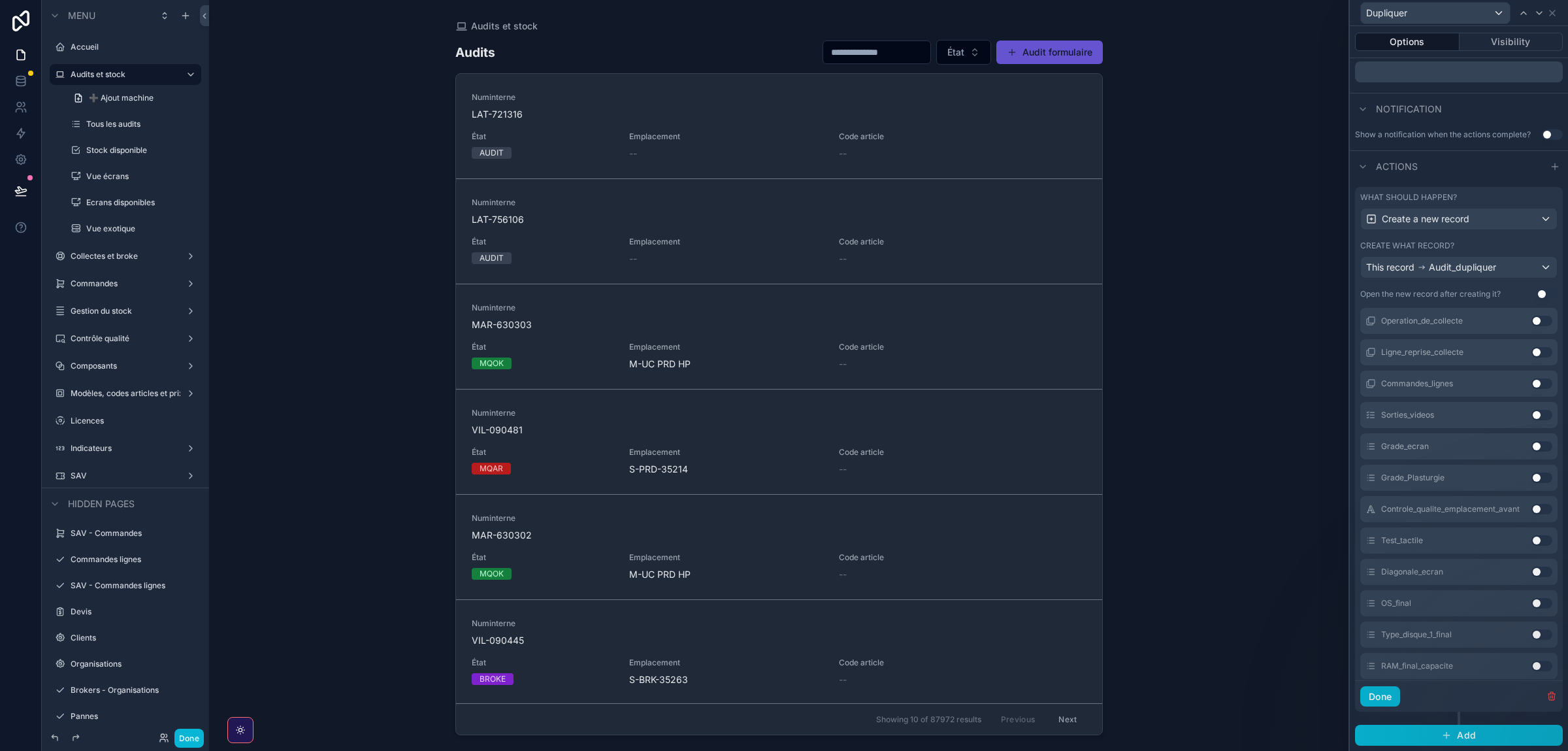
click at [1539, 574] on button "Use setting" at bounding box center [1541, 572] width 21 height 11
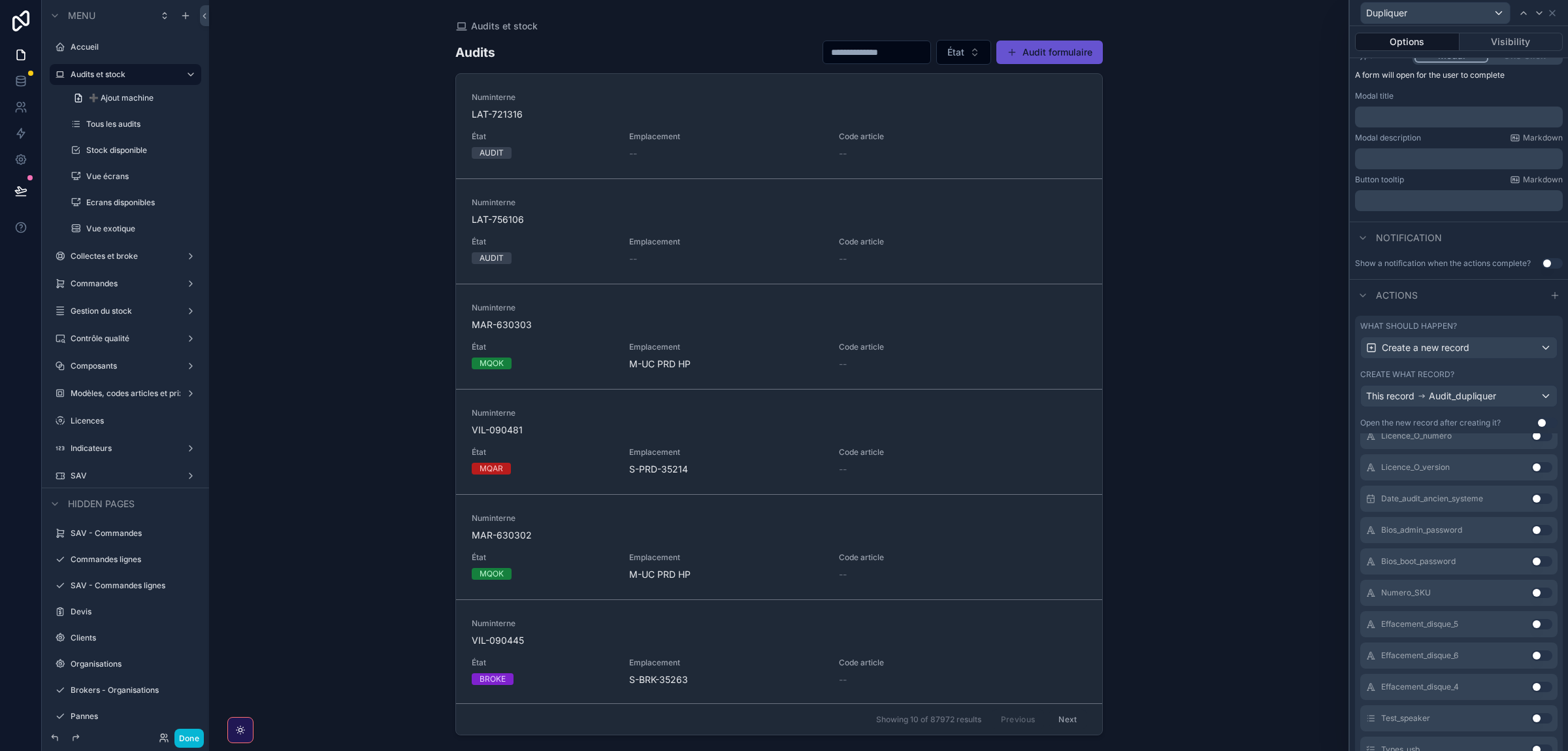
scroll to position [306, 0]
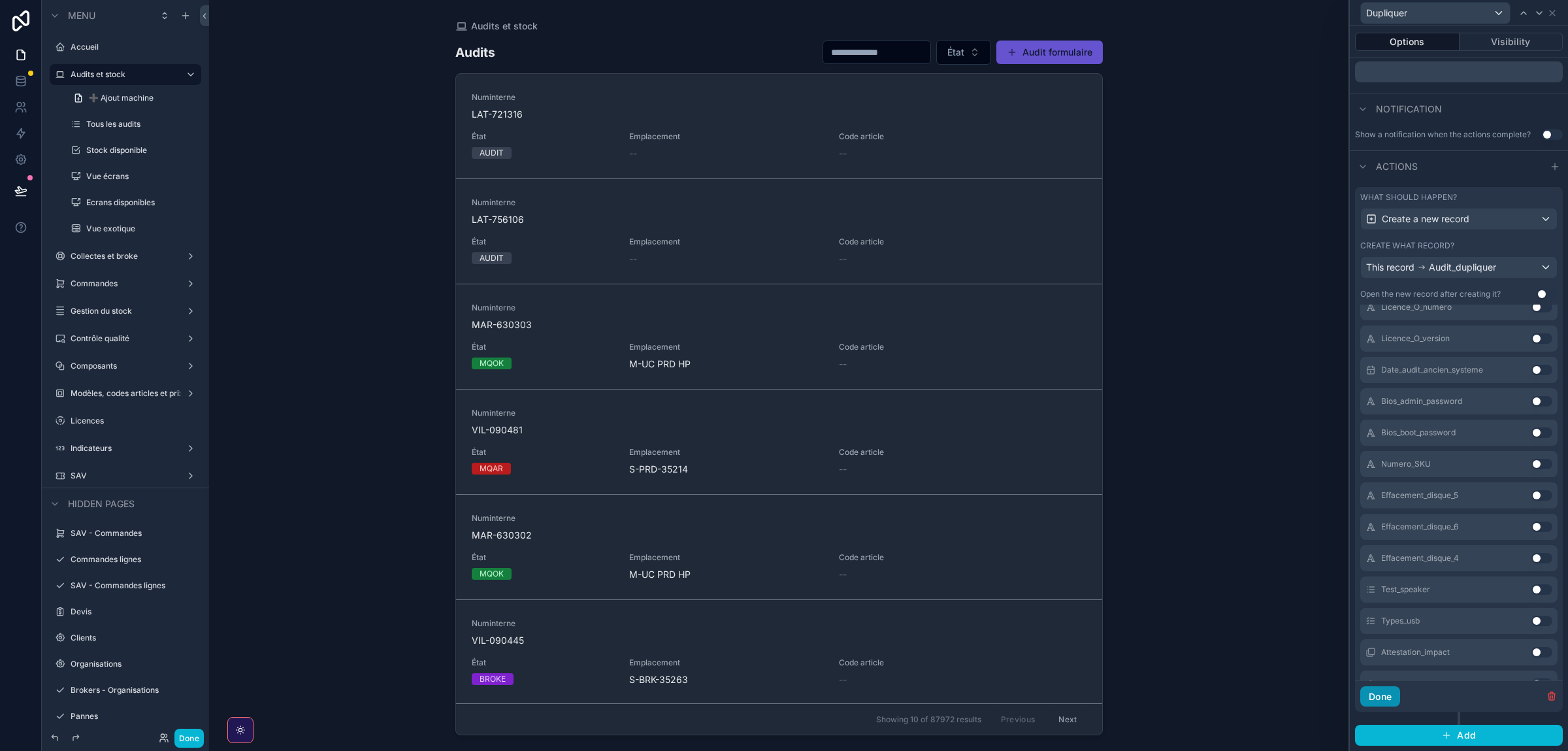
click at [1380, 692] on button "Done" at bounding box center [1380, 696] width 40 height 21
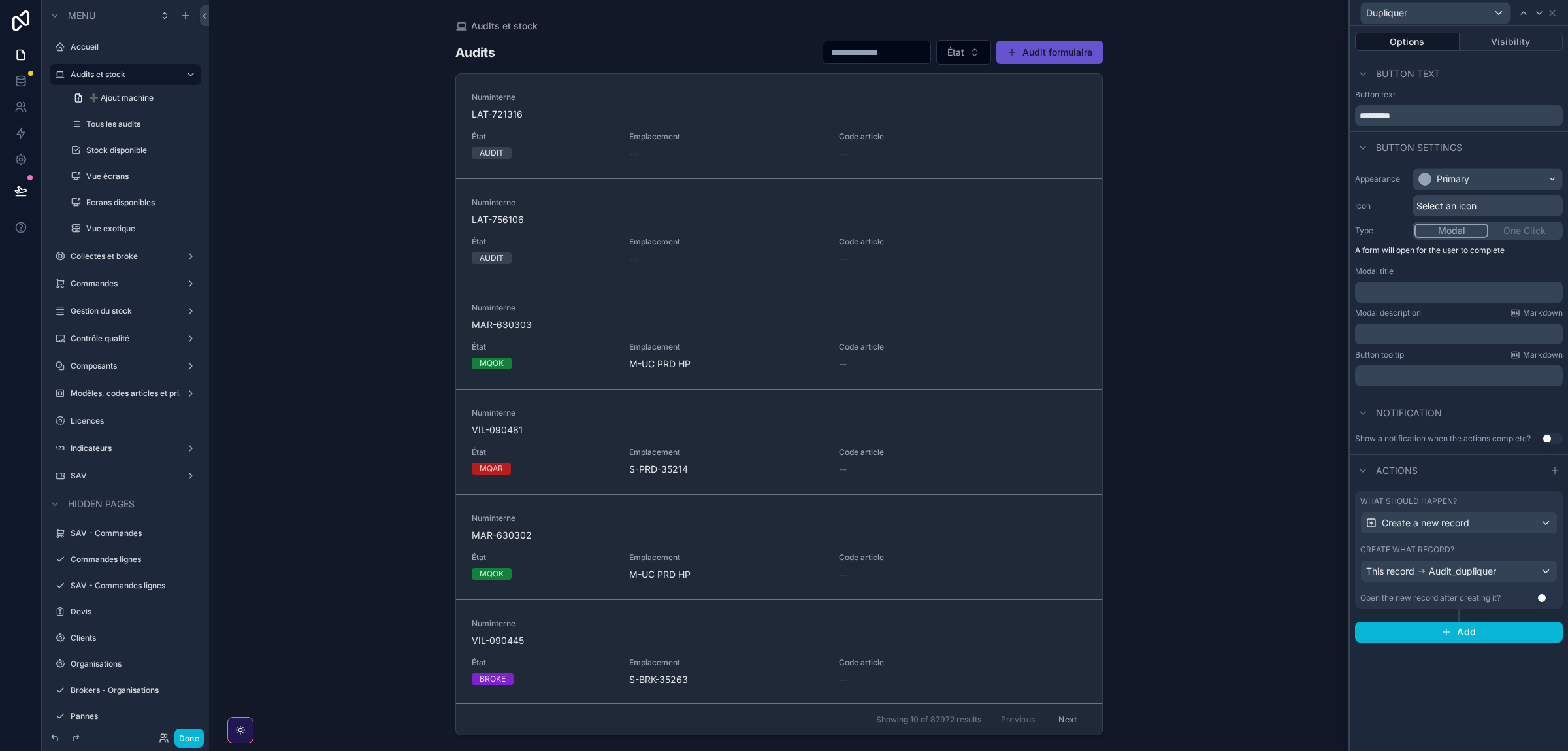
scroll to position [0, 0]
click at [1303, 510] on div "Audits et stock Audits État Audit formulaire Numinterne LAT-721316 État AUDIT E…" at bounding box center [779, 376] width 1140 height 751
click at [1555, 13] on icon at bounding box center [1552, 13] width 11 height 11
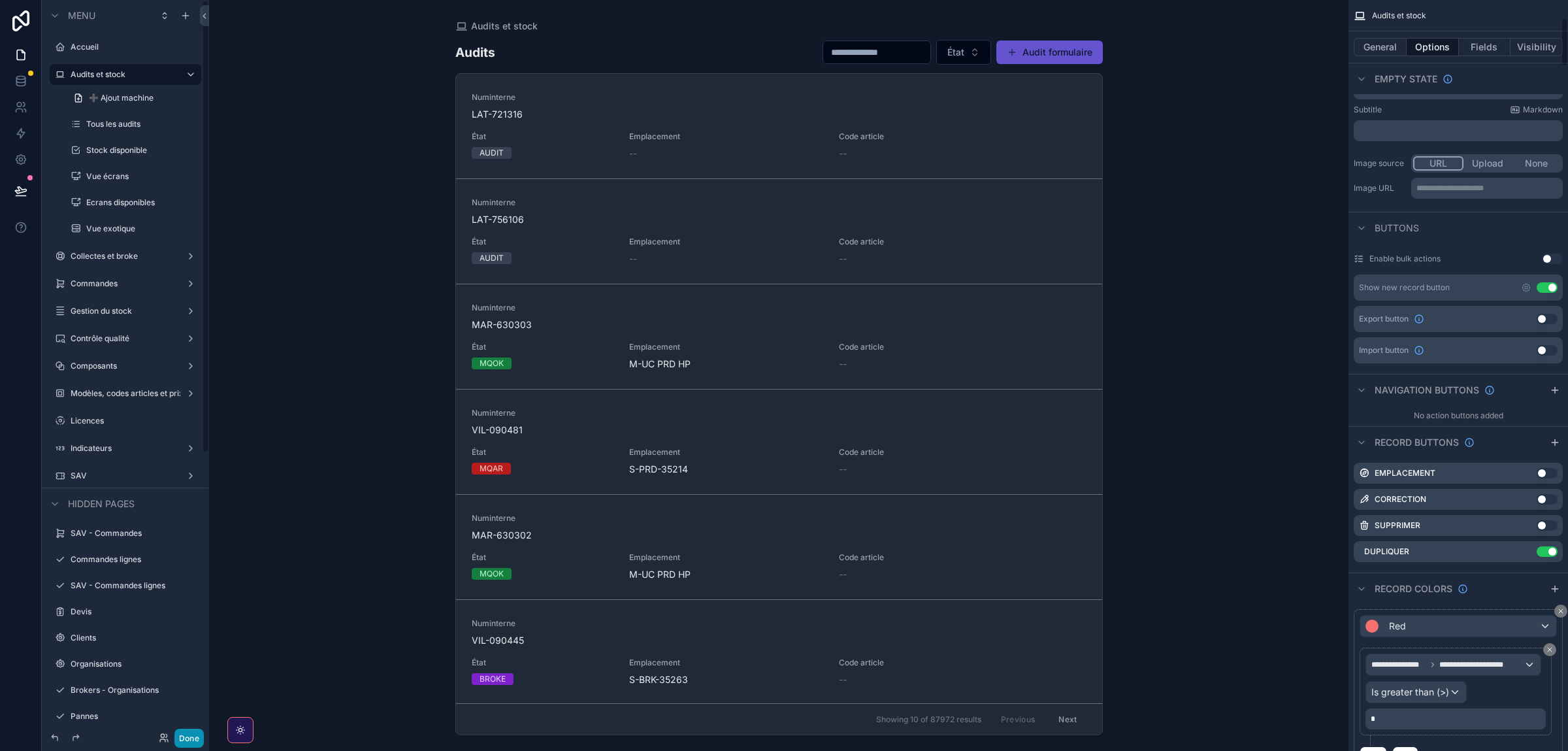
click at [193, 731] on button "Done" at bounding box center [190, 738] width 29 height 19
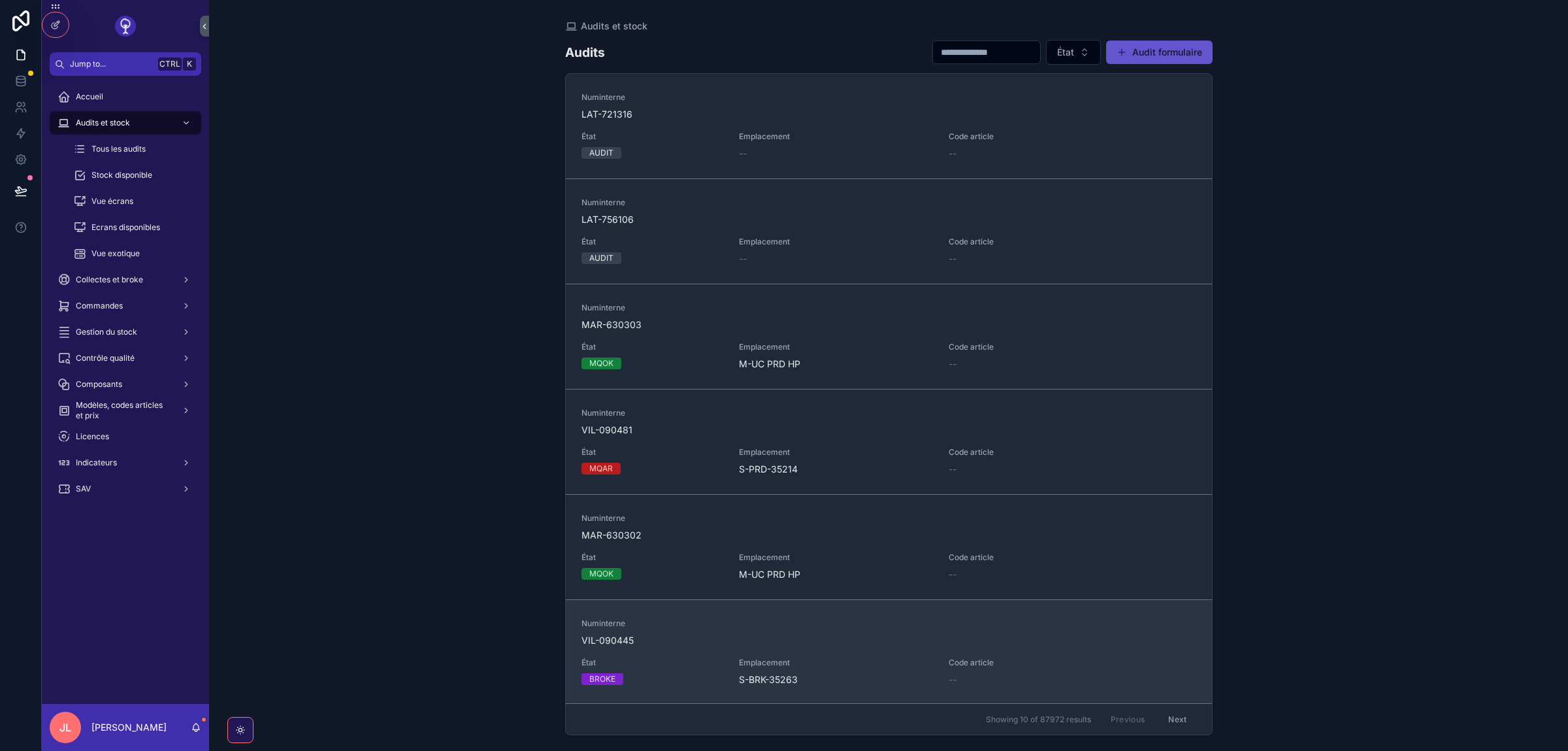
scroll to position [220, 0]
